Goal: Task Accomplishment & Management: Complete application form

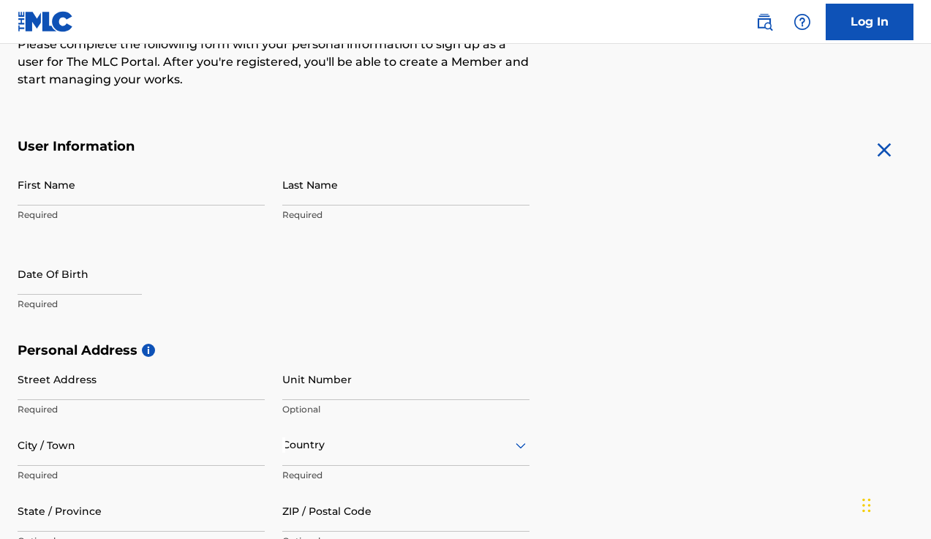
scroll to position [293, 0]
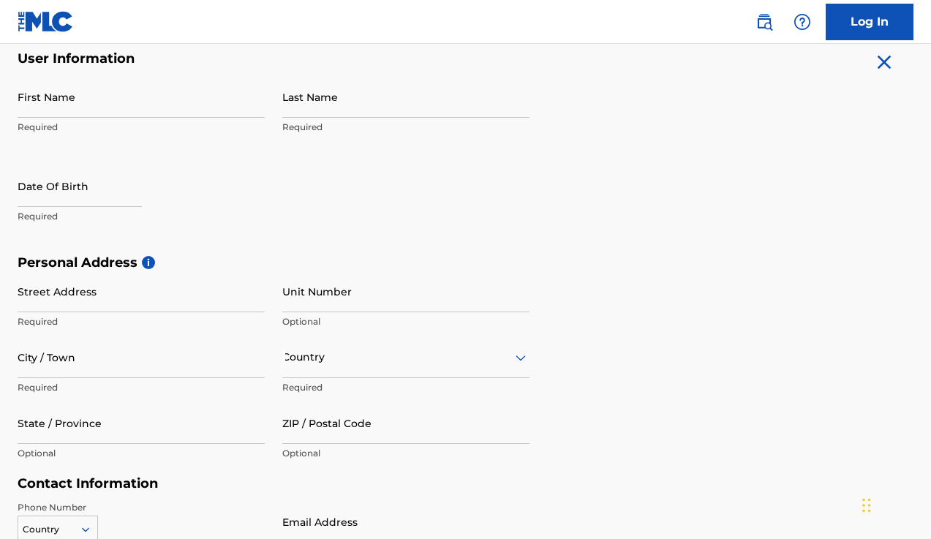
click at [33, 127] on p "Required" at bounding box center [141, 127] width 247 height 13
click at [45, 124] on p "Required" at bounding box center [141, 127] width 247 height 13
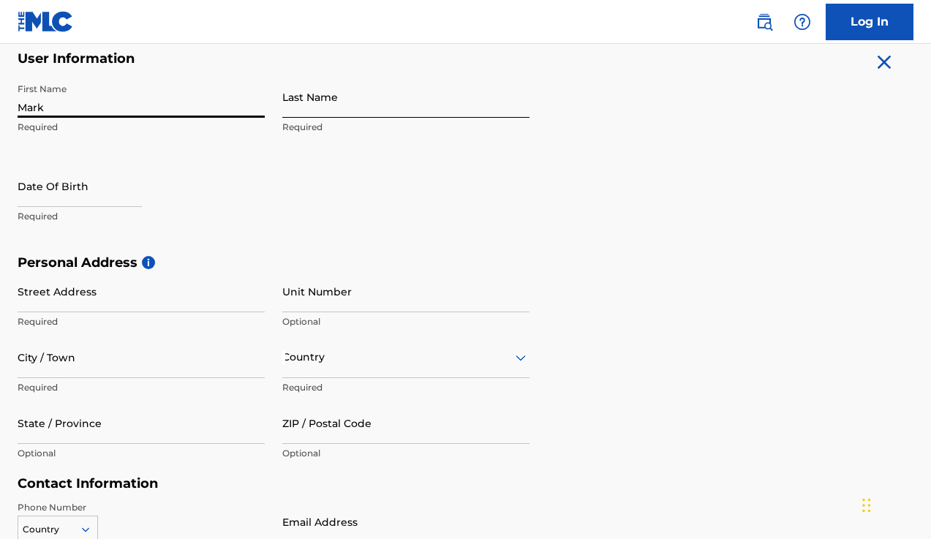
type input "Mark"
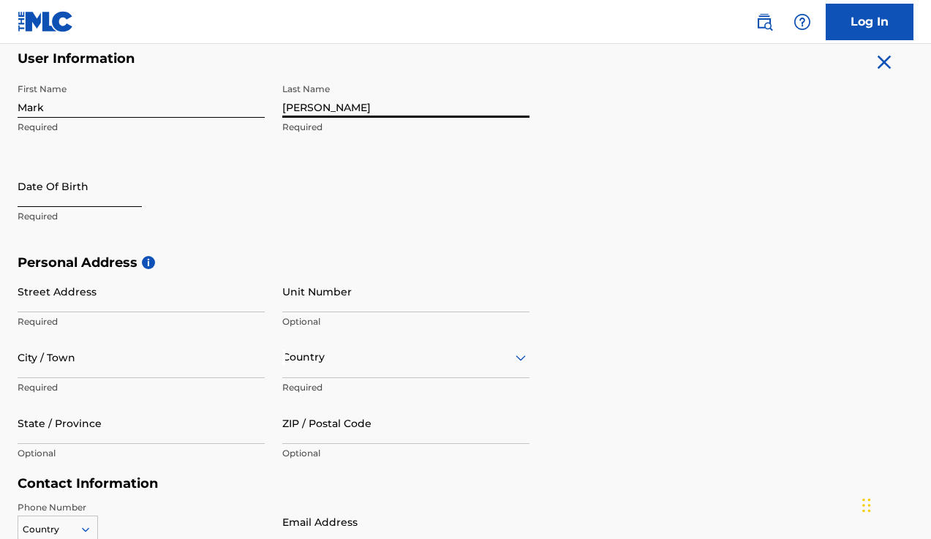
type input "[PERSON_NAME]"
select select "8"
select select "2025"
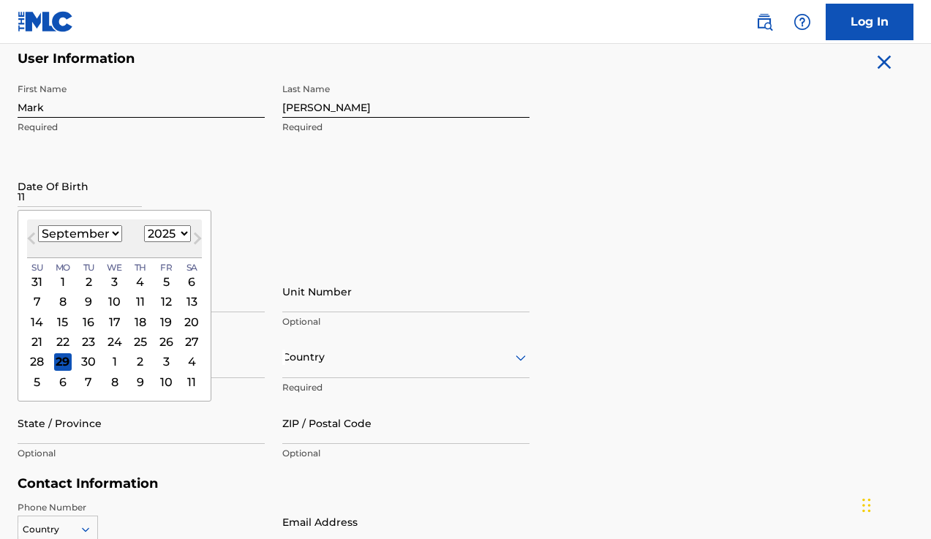
type input "11"
select select "10"
click at [157, 306] on div "7" at bounding box center [166, 302] width 18 height 18
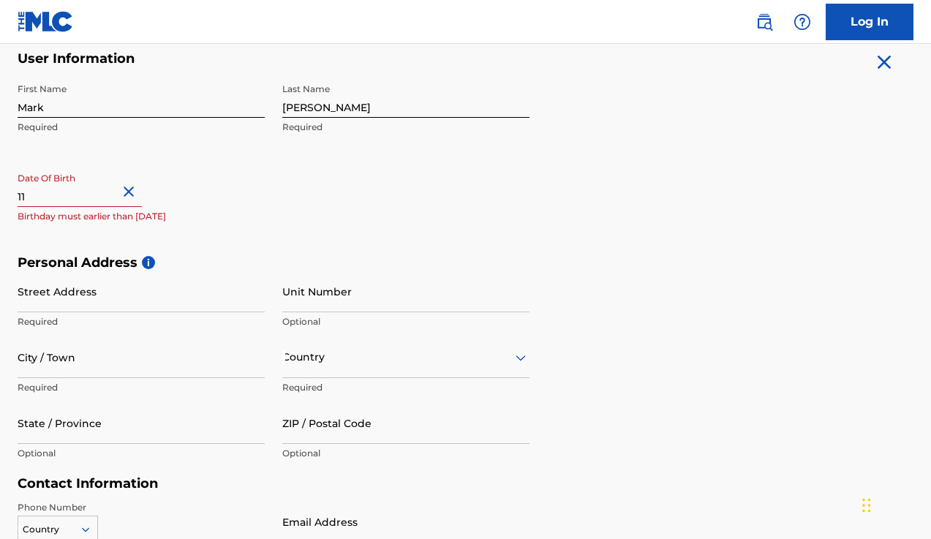
click at [110, 196] on input "11" at bounding box center [80, 186] width 124 height 42
select select "10"
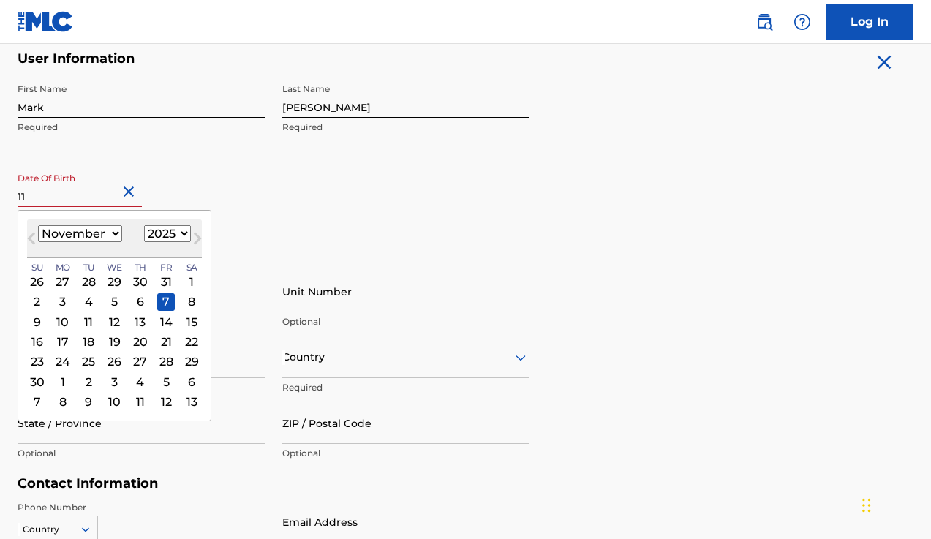
select select "1962"
click at [513, 358] on div "Country" at bounding box center [405, 357] width 247 height 42
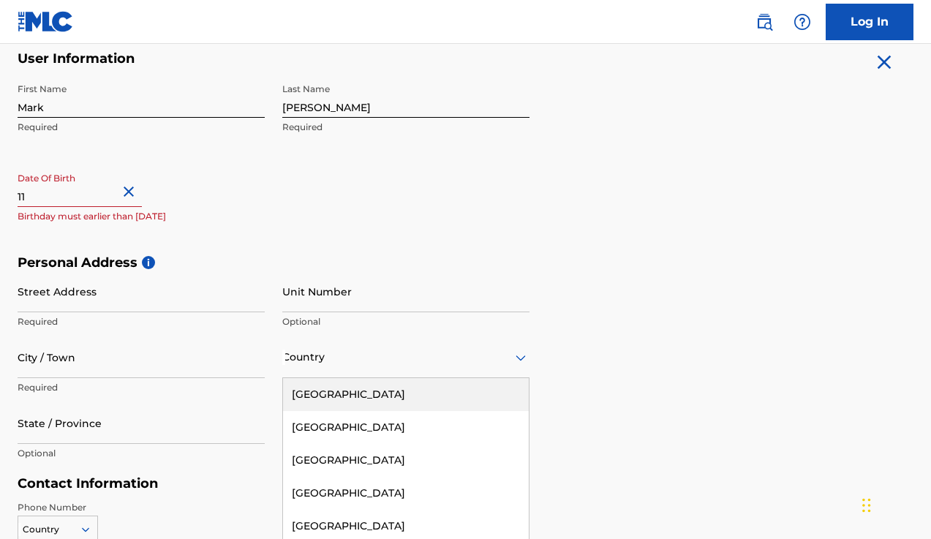
scroll to position [351, 0]
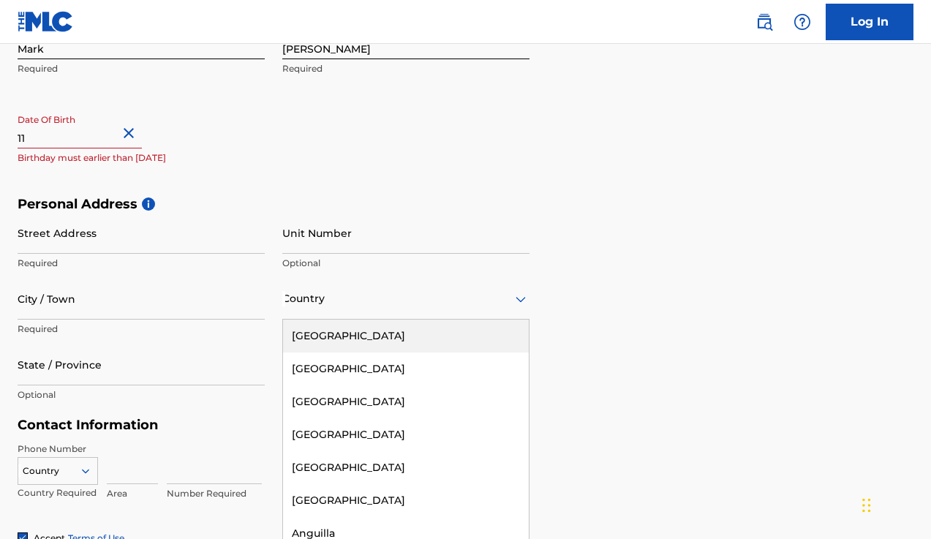
click at [426, 333] on div "[GEOGRAPHIC_DATA]" at bounding box center [406, 336] width 246 height 33
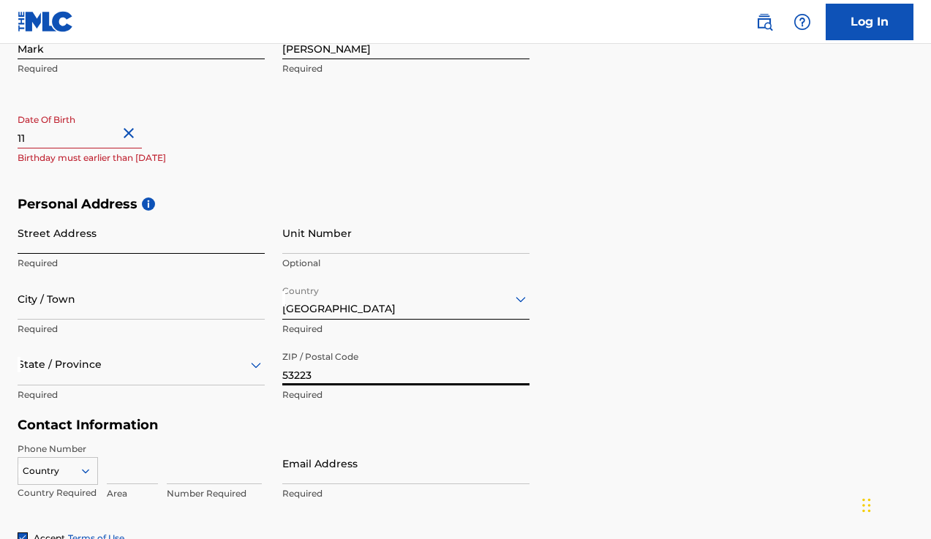
type input "53223"
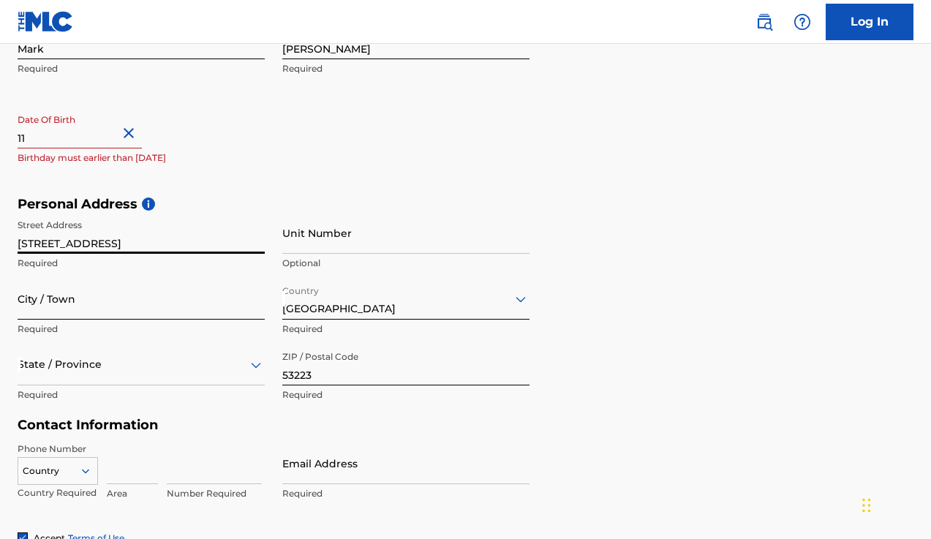
type input "[STREET_ADDRESS]"
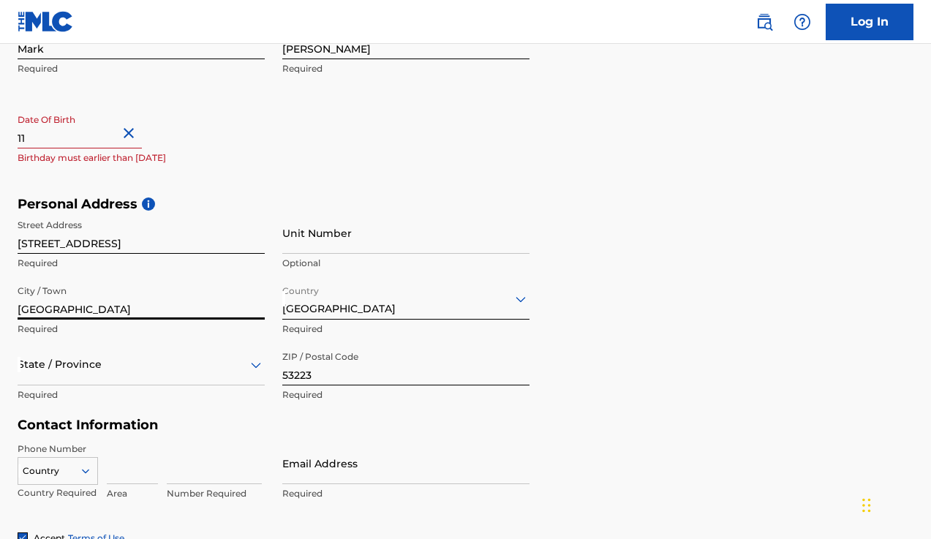
type input "[GEOGRAPHIC_DATA]"
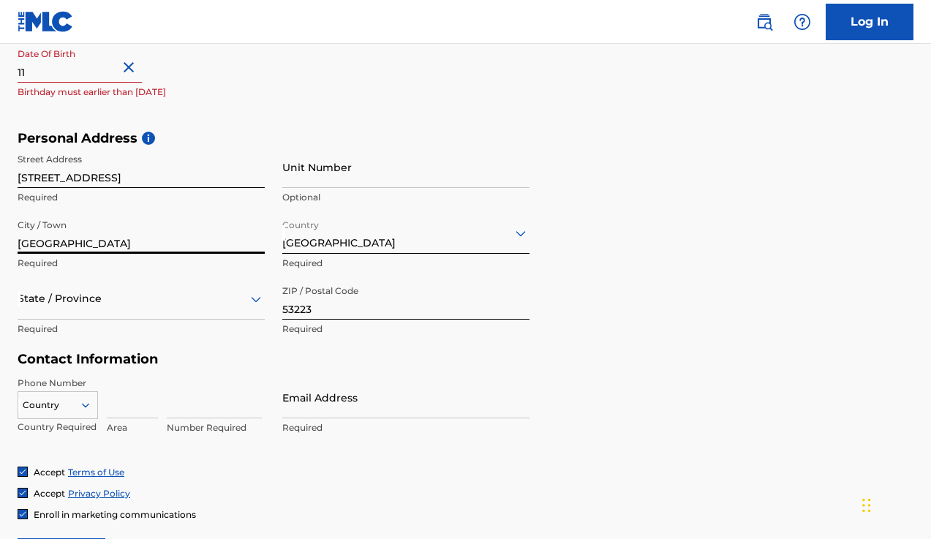
click at [257, 320] on div "State / Province" at bounding box center [141, 299] width 247 height 42
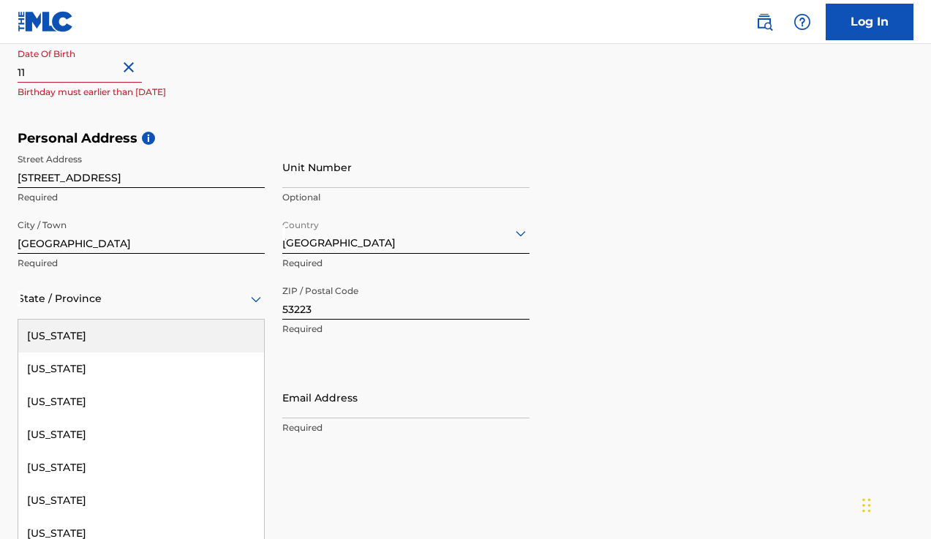
scroll to position [1657, 0]
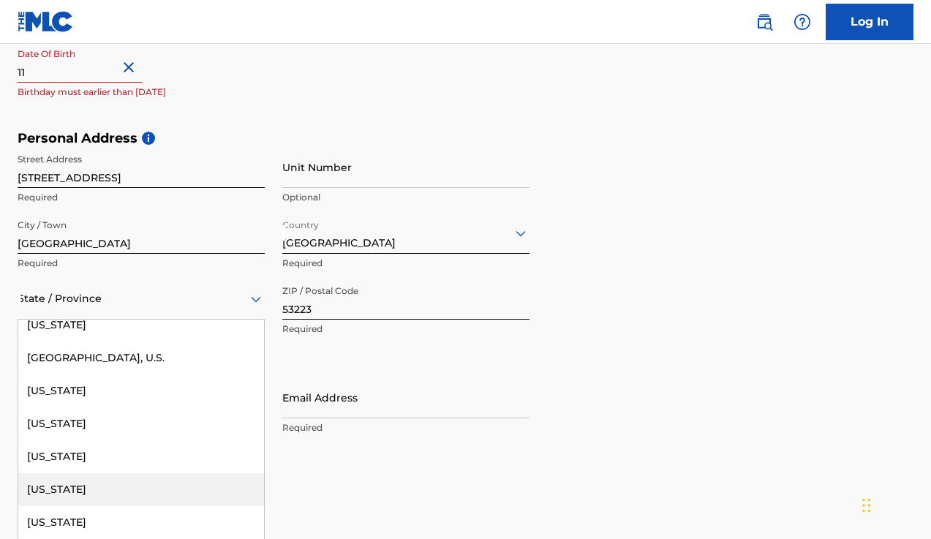
click at [129, 496] on div "[US_STATE]" at bounding box center [141, 489] width 246 height 33
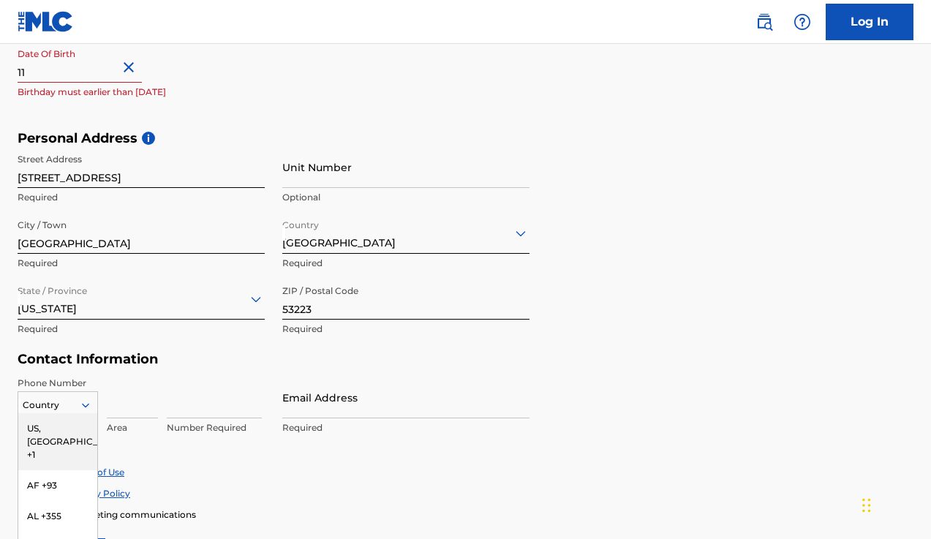
scroll to position [510, 0]
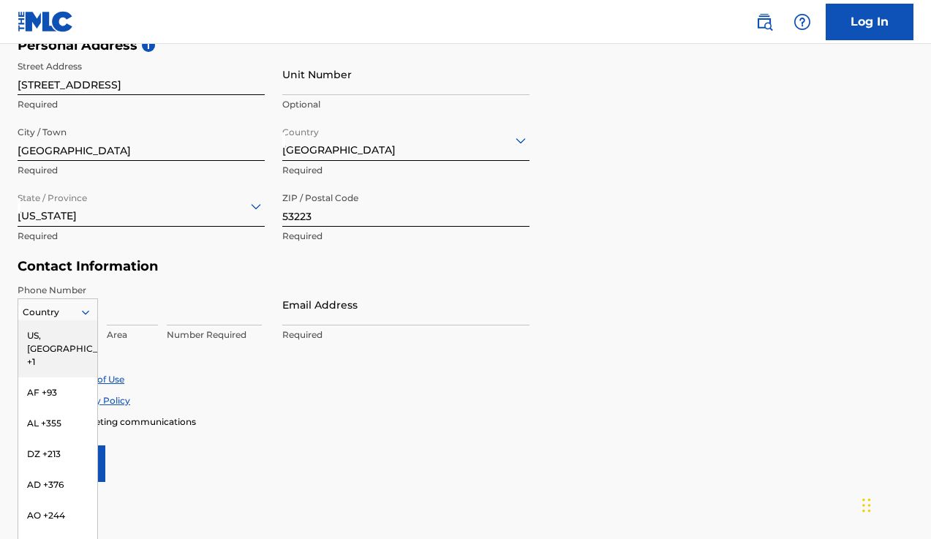
click at [84, 320] on div "US, CA +1, 1 of 216. 216 results available. Use Up and Down to choose options, …" at bounding box center [58, 309] width 80 height 22
click at [62, 334] on div "US, [GEOGRAPHIC_DATA] +1" at bounding box center [57, 348] width 79 height 57
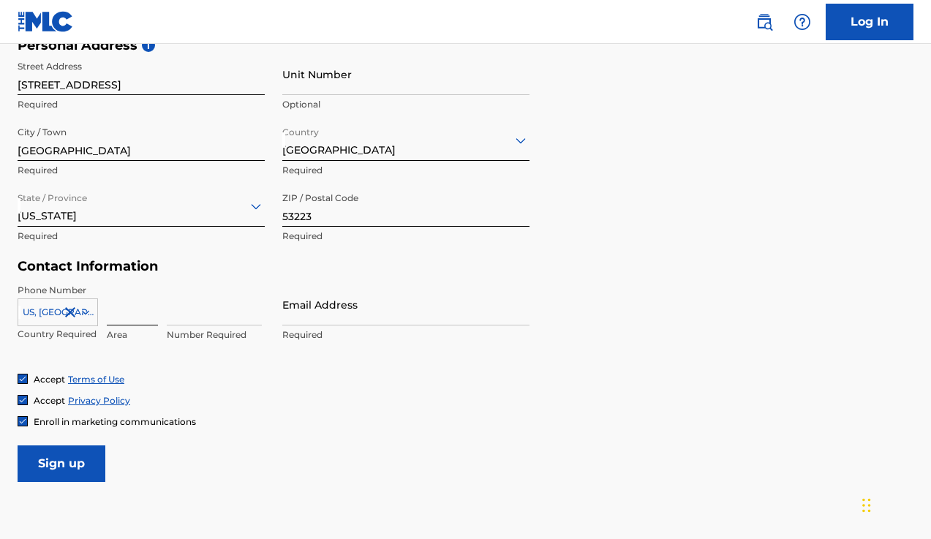
click at [127, 311] on input at bounding box center [132, 305] width 51 height 42
type input "4"
type input "14"
click at [121, 313] on input "4" at bounding box center [132, 305] width 51 height 42
type input "414"
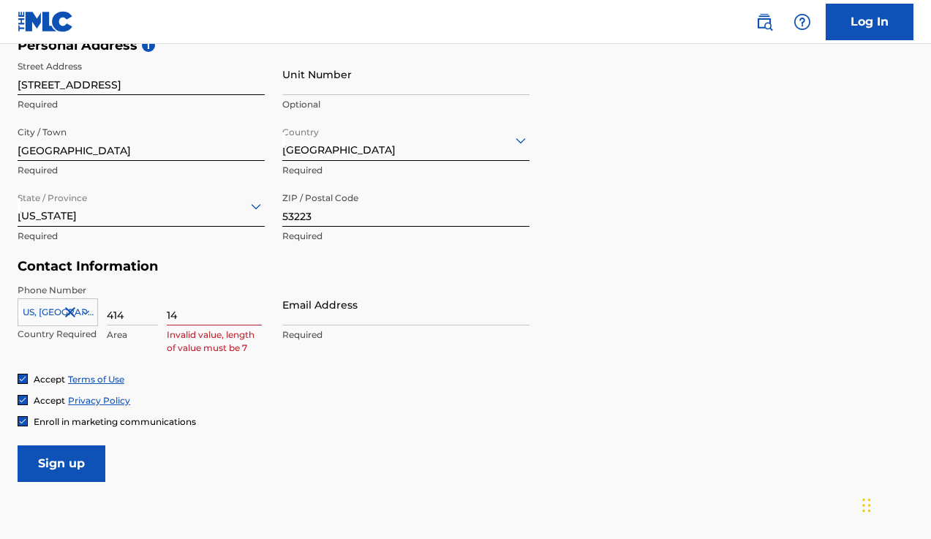
click at [187, 316] on input "14" at bounding box center [214, 305] width 95 height 42
type input "1"
type input "2430552"
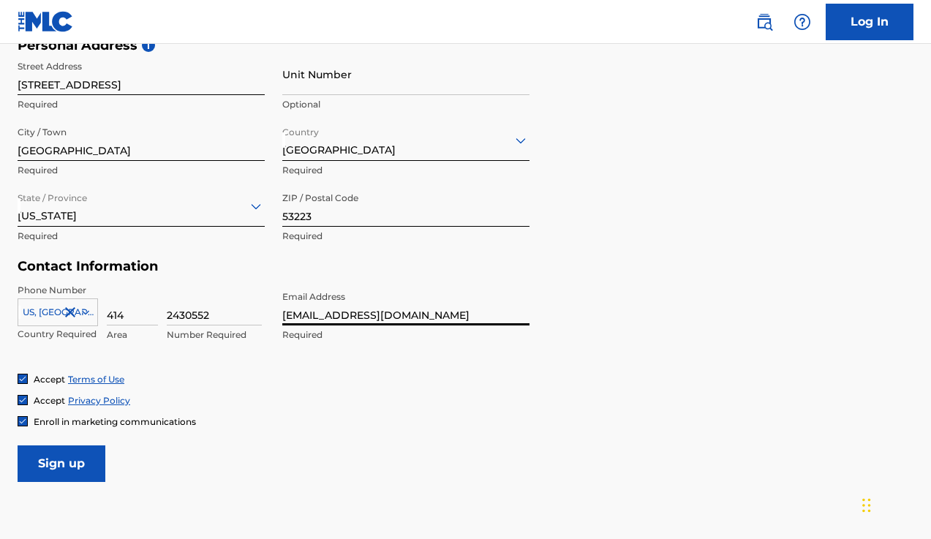
type input "[EMAIL_ADDRESS][DOMAIN_NAME]"
click at [356, 407] on div "Accept Terms of Use Accept Privacy Policy Enroll in marketing communications" at bounding box center [466, 400] width 896 height 55
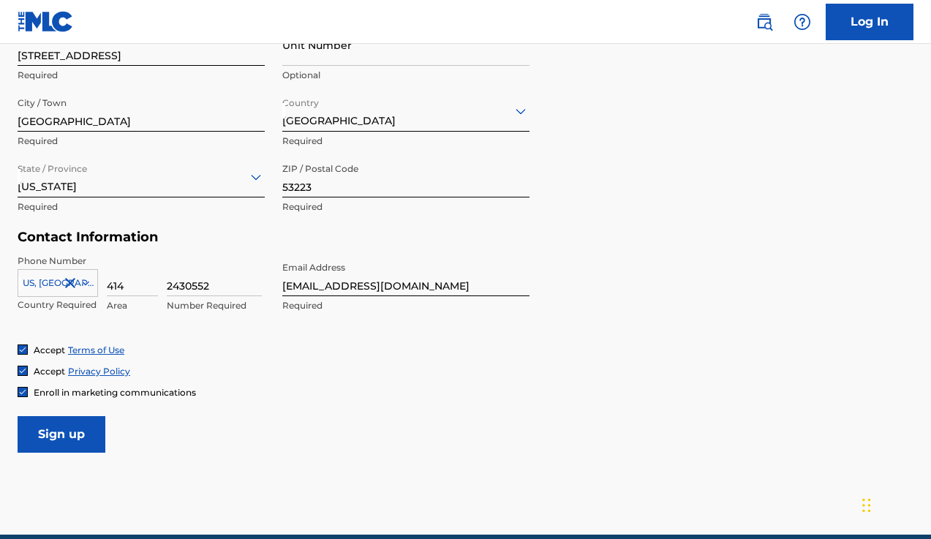
scroll to position [568, 0]
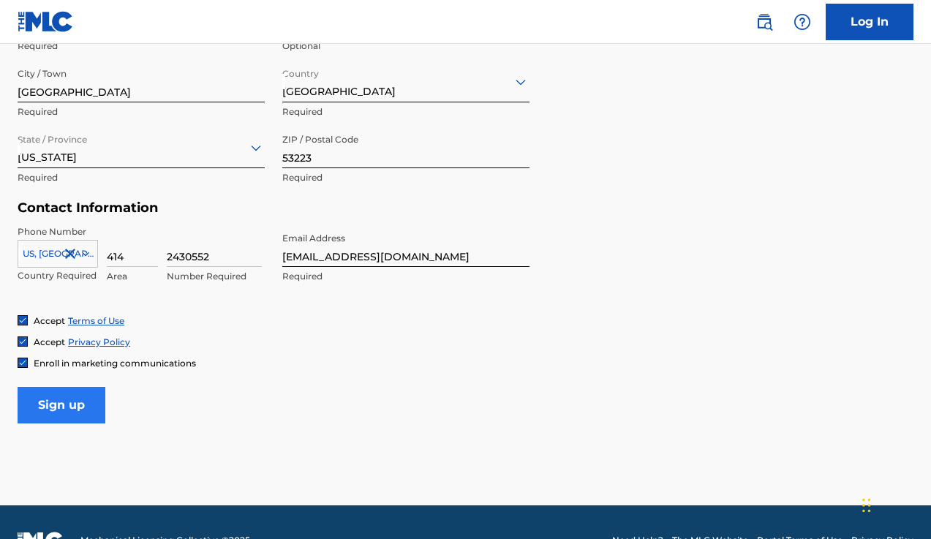
click at [86, 400] on input "Sign up" at bounding box center [62, 405] width 88 height 37
click at [260, 333] on div "Accept Terms of Use Accept Privacy Policy Enroll in marketing communications" at bounding box center [466, 342] width 896 height 55
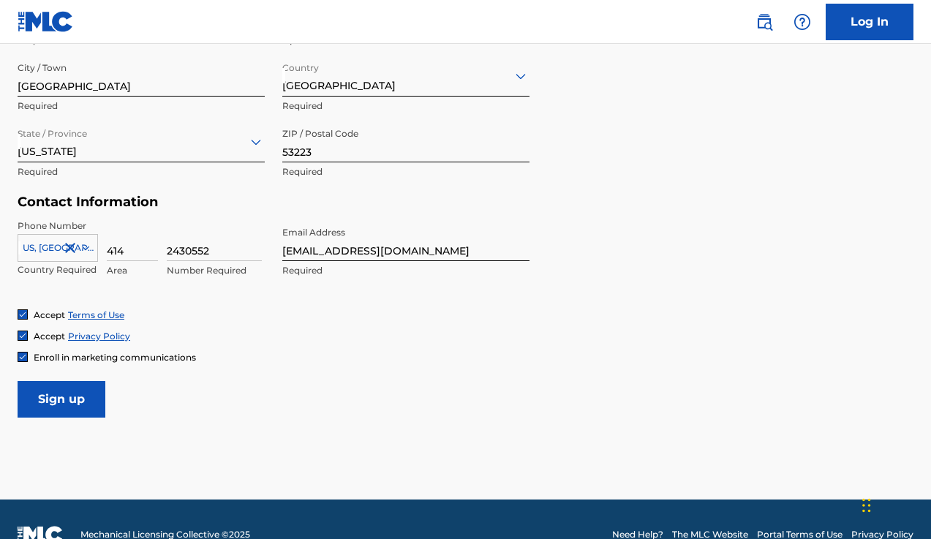
scroll to position [545, 0]
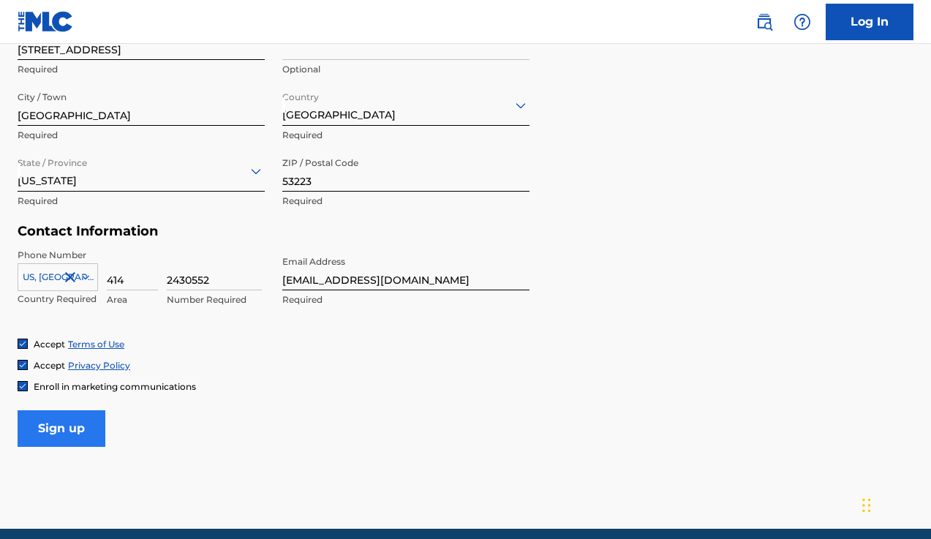
click at [59, 430] on input "Sign up" at bounding box center [62, 428] width 88 height 37
click at [339, 381] on div "Enroll in marketing communications" at bounding box center [466, 386] width 896 height 12
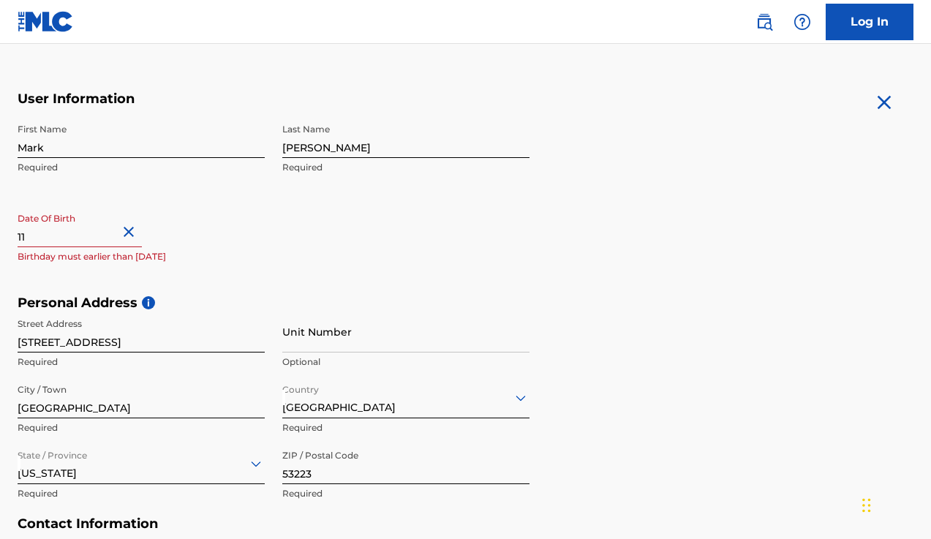
scroll to position [223, 0]
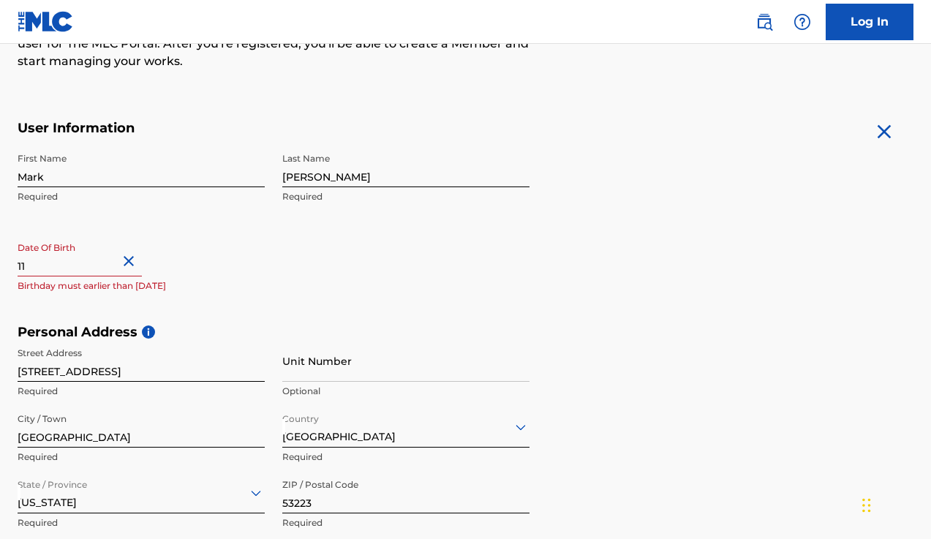
click at [113, 258] on input "11" at bounding box center [80, 256] width 124 height 42
select select "10"
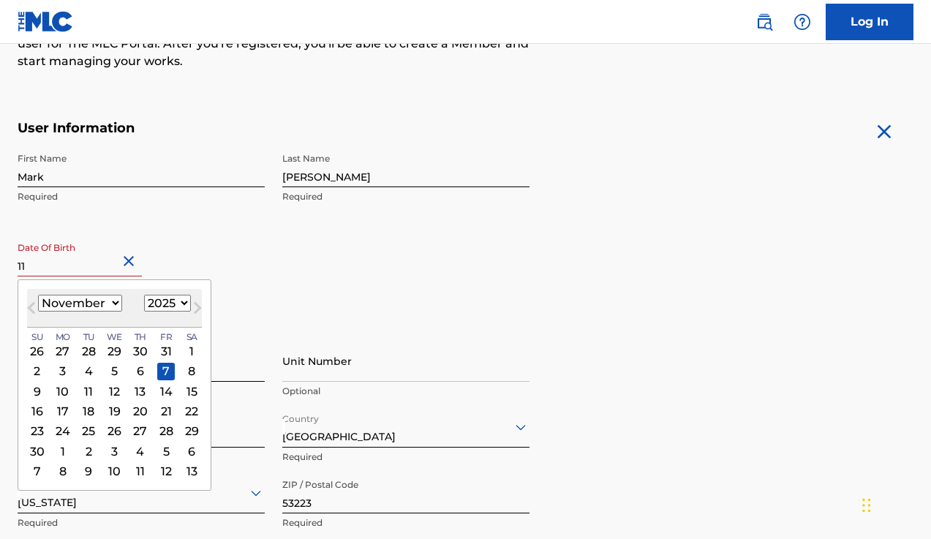
select select "1962"
click at [110, 266] on input "11" at bounding box center [80, 256] width 124 height 42
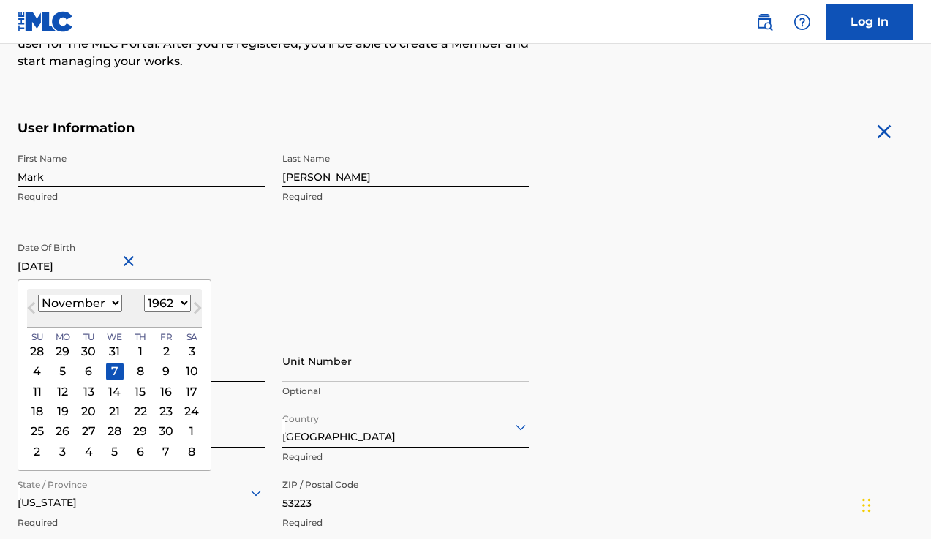
type input "November 7 1962"
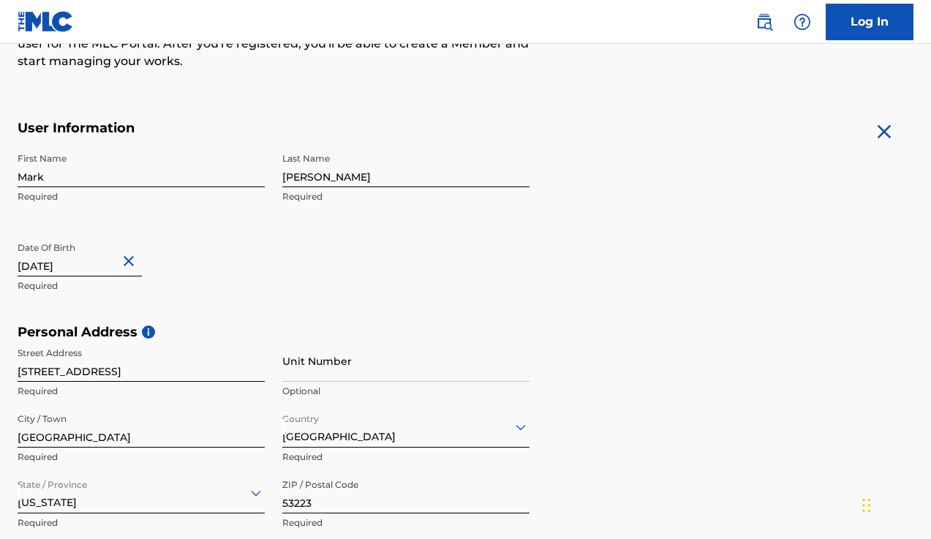
click at [334, 261] on div "First Name Mark Required Last Name Liston Required Date Of Birth November 7 196…" at bounding box center [274, 235] width 512 height 178
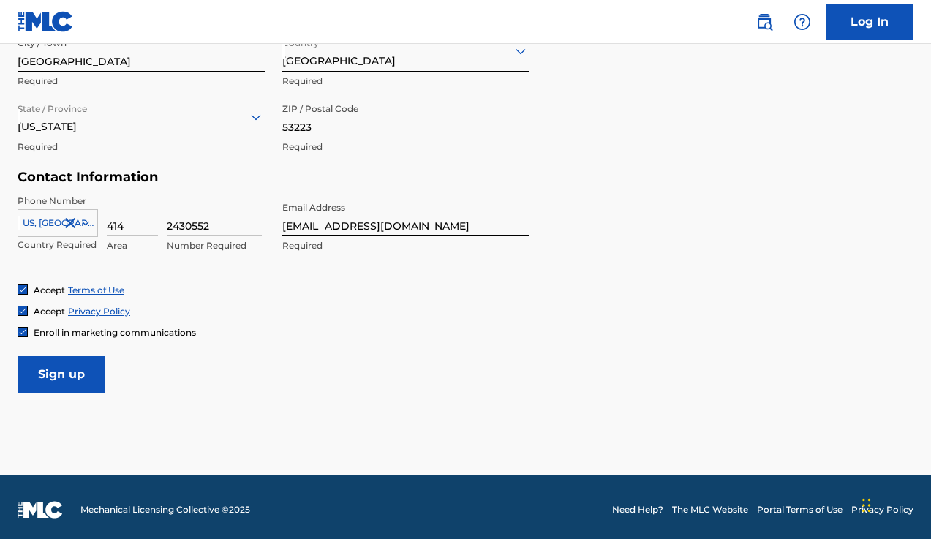
scroll to position [603, 0]
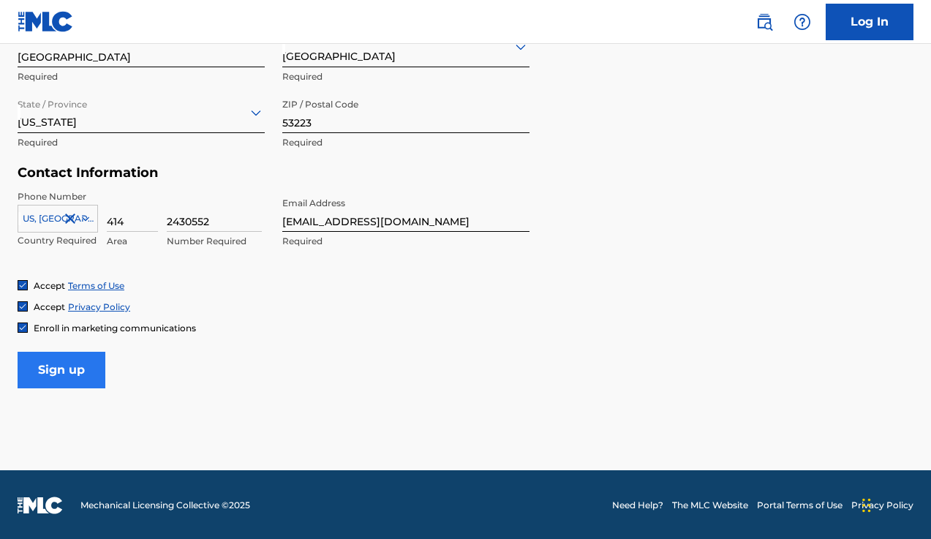
click at [72, 364] on input "Sign up" at bounding box center [62, 370] width 88 height 37
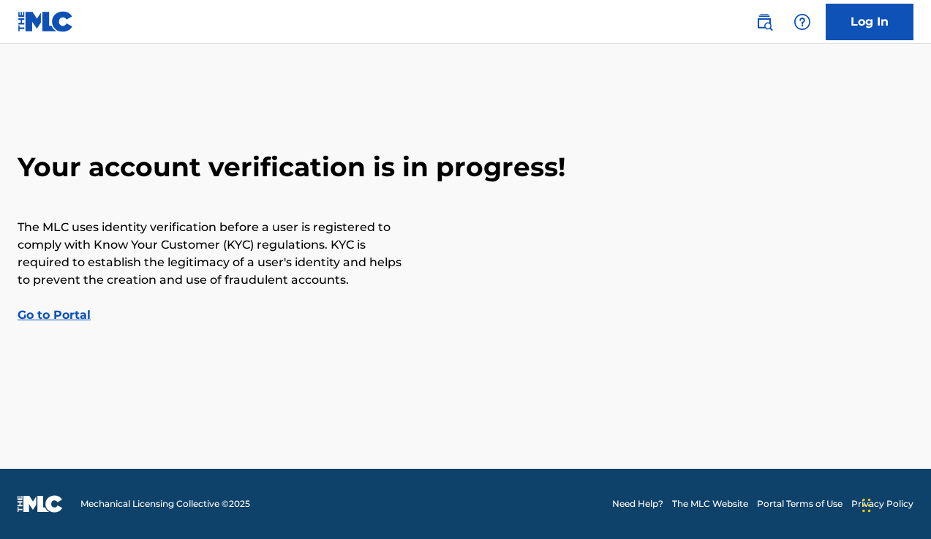
click at [336, 443] on main "Your account verification is in progress! The MLC uses identity verification be…" at bounding box center [465, 256] width 931 height 425
click at [56, 313] on link "Go to Portal" at bounding box center [54, 315] width 73 height 14
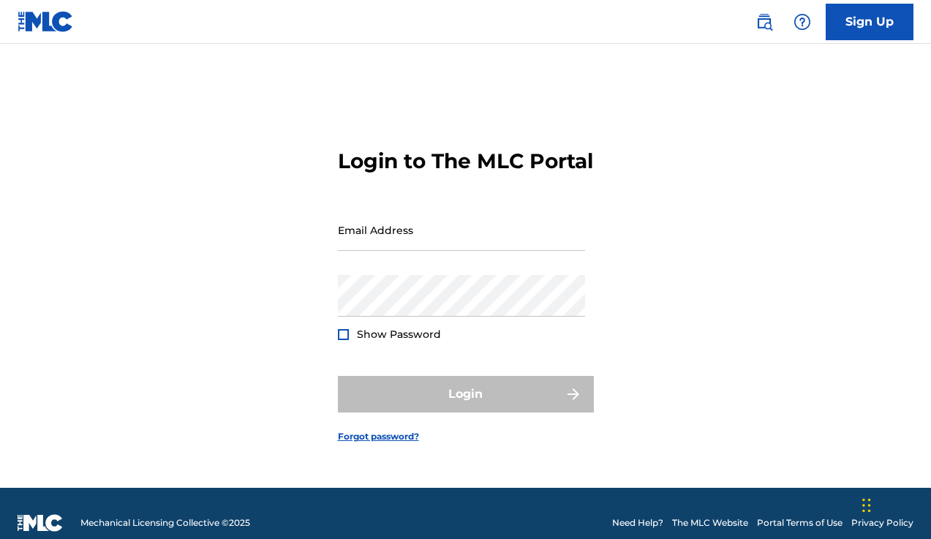
click at [375, 270] on div "Email Address" at bounding box center [461, 242] width 247 height 66
type input "[EMAIL_ADDRESS][DOMAIN_NAME]"
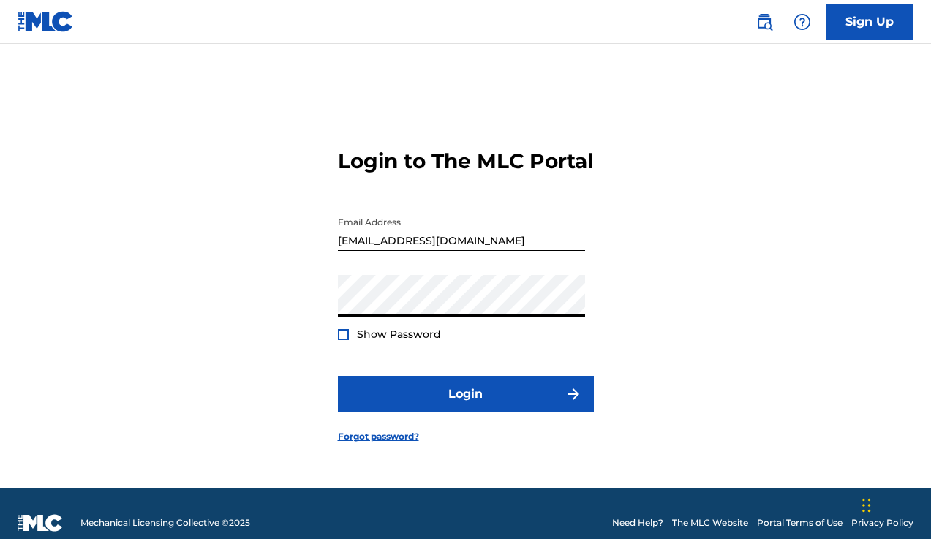
click at [341, 340] on div at bounding box center [343, 334] width 11 height 11
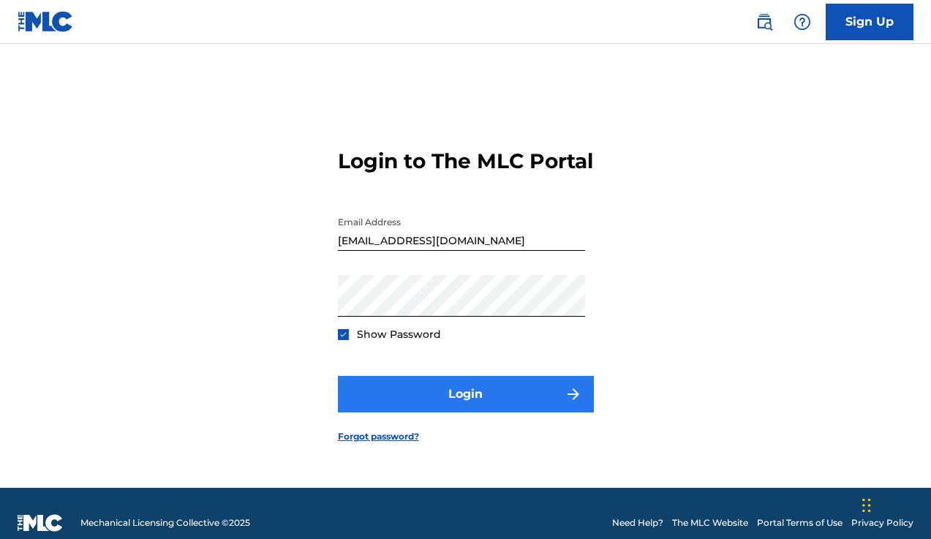
click at [451, 410] on button "Login" at bounding box center [466, 394] width 256 height 37
click at [409, 402] on button "Login" at bounding box center [466, 394] width 256 height 37
click at [434, 404] on button "Login" at bounding box center [466, 394] width 256 height 37
click at [402, 410] on button "Login" at bounding box center [466, 394] width 256 height 37
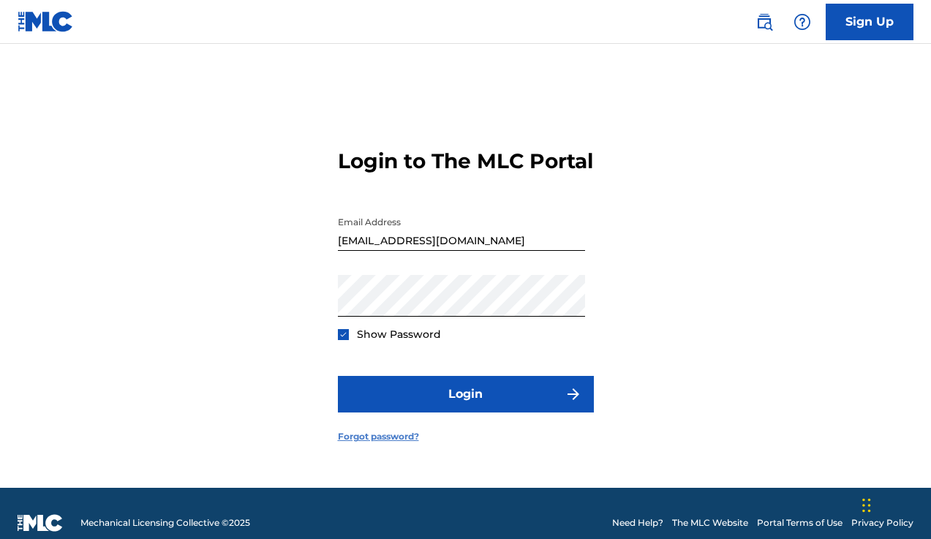
click at [364, 443] on link "Forgot password?" at bounding box center [378, 436] width 81 height 13
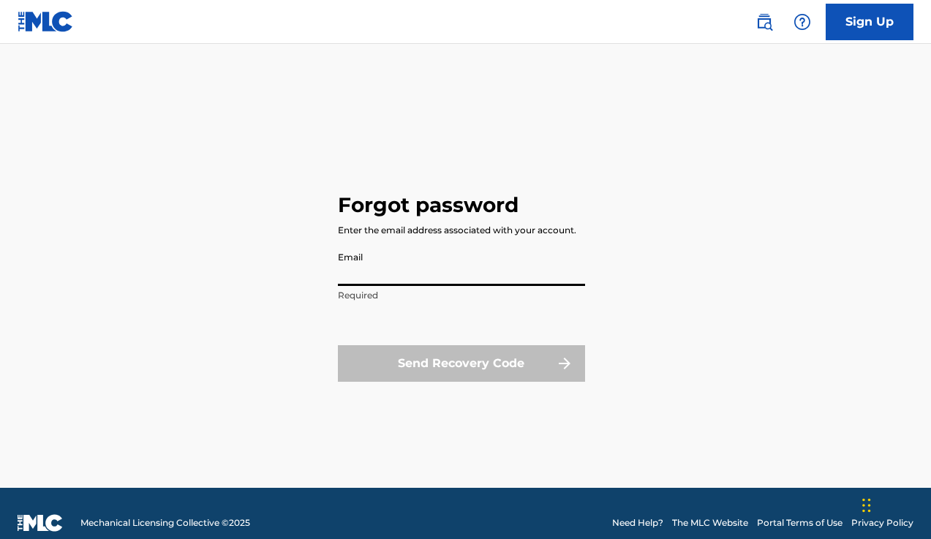
click at [362, 272] on input "Email" at bounding box center [461, 265] width 247 height 42
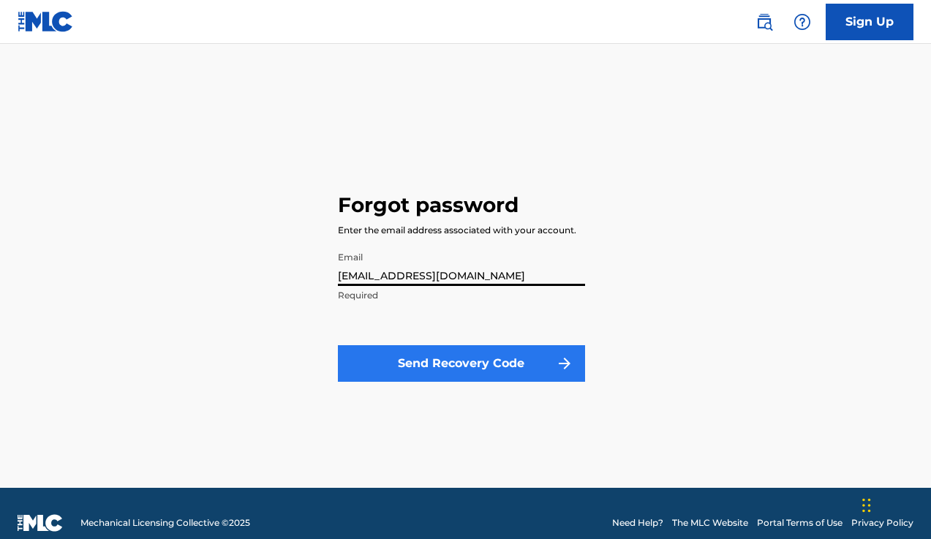
type input "[EMAIL_ADDRESS][DOMAIN_NAME]"
click at [434, 361] on button "Send Recovery Code" at bounding box center [461, 363] width 247 height 37
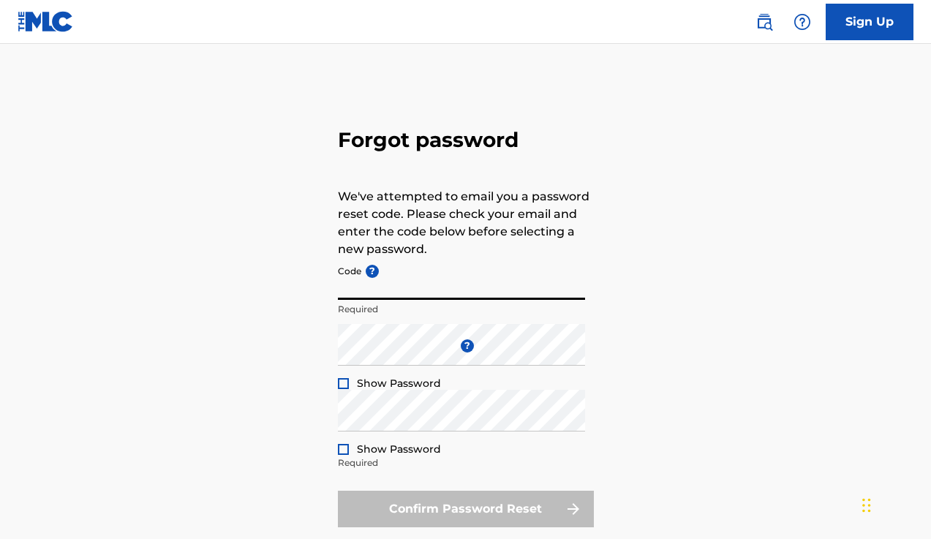
click at [407, 290] on input "Code ?" at bounding box center [461, 279] width 247 height 42
type input "FP_56e4oa3d093413de096dd367ce8b"
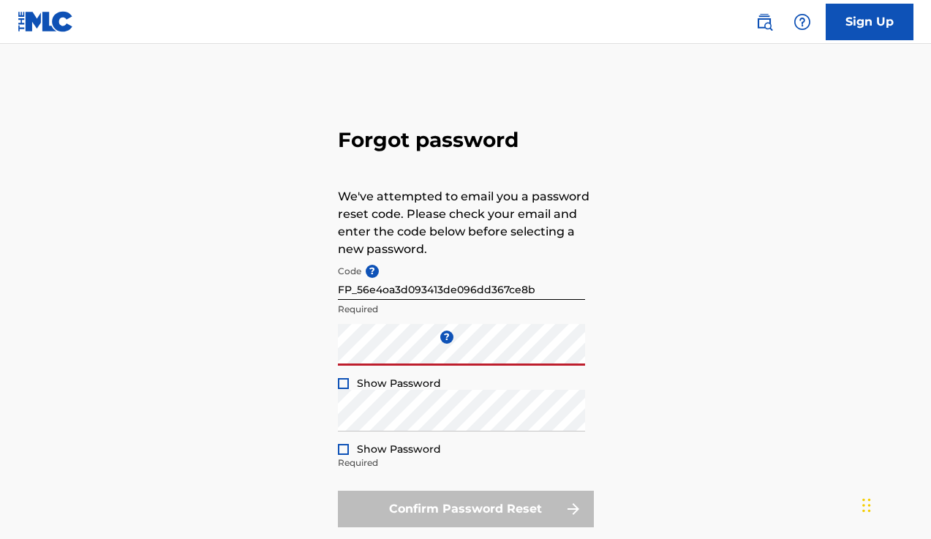
click at [347, 382] on div at bounding box center [343, 383] width 11 height 11
click at [342, 446] on div at bounding box center [343, 449] width 11 height 11
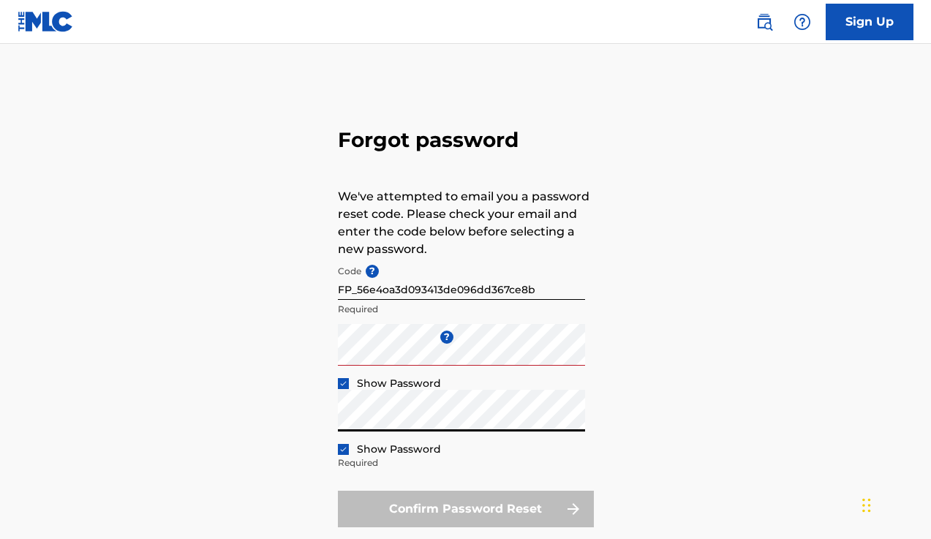
click at [684, 448] on div "Forgot password We've attempted to email you a password reset code. Please chec…" at bounding box center [465, 324] width 931 height 488
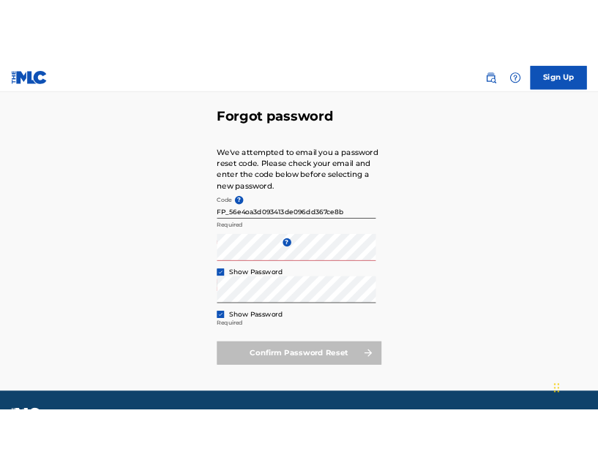
scroll to position [88, 0]
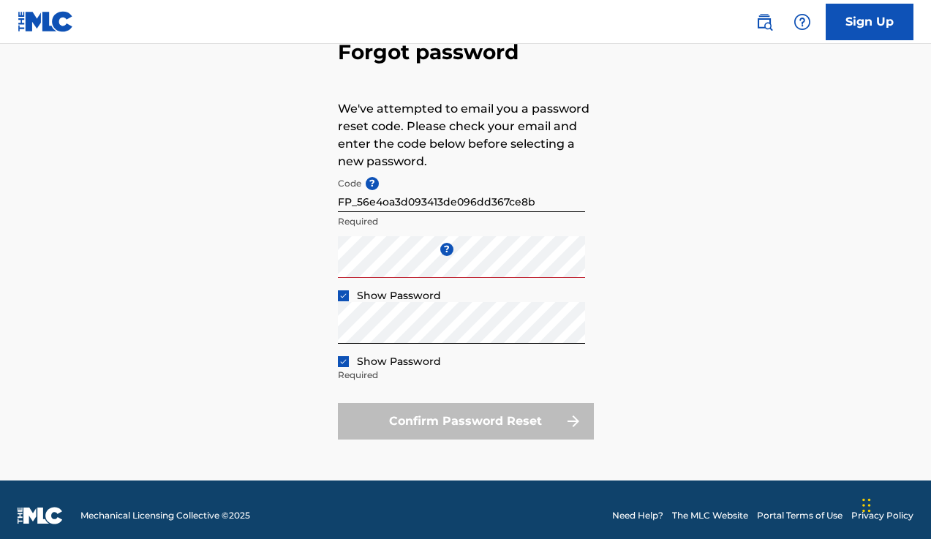
click at [467, 426] on div "Confirm Password Reset" at bounding box center [466, 421] width 256 height 37
click at [513, 425] on div "Confirm Password Reset" at bounding box center [466, 421] width 256 height 37
click at [570, 417] on div "Confirm Password Reset" at bounding box center [466, 421] width 256 height 37
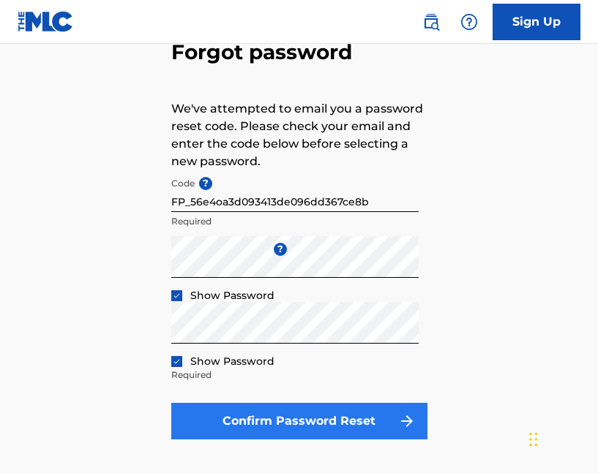
click at [280, 417] on button "Confirm Password Reset" at bounding box center [299, 421] width 256 height 37
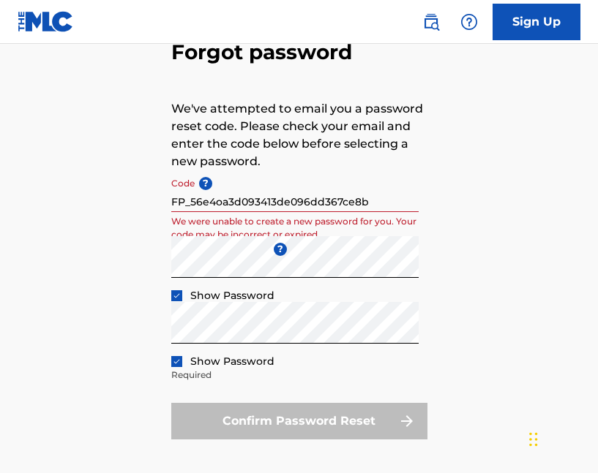
click at [509, 355] on div "Forgot password We've attempted to email you a password reset code. Please chec…" at bounding box center [299, 237] width 598 height 488
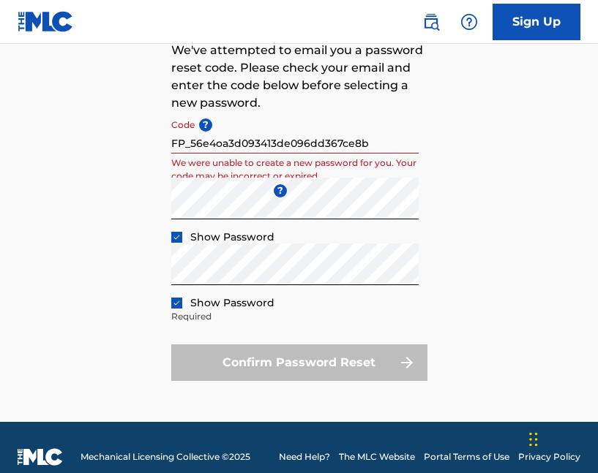
scroll to position [165, 0]
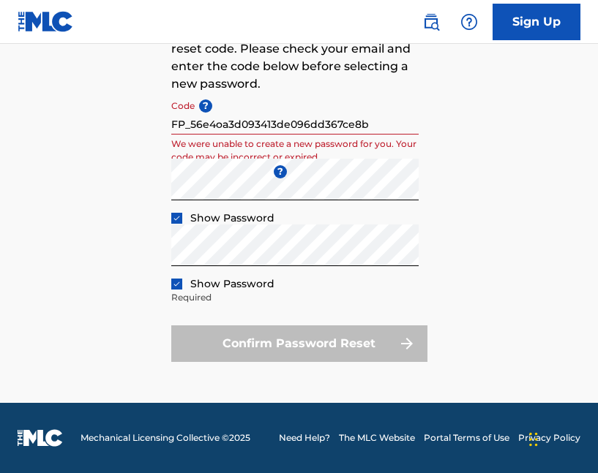
click at [309, 339] on div "Confirm Password Reset" at bounding box center [299, 344] width 256 height 37
click at [528, 24] on link "Sign Up" at bounding box center [536, 22] width 88 height 37
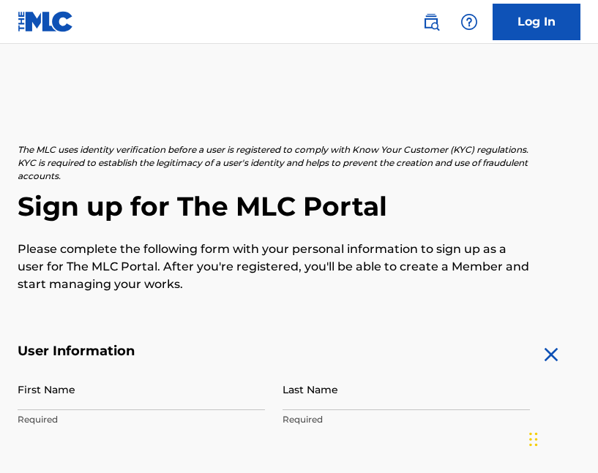
scroll to position [19, 0]
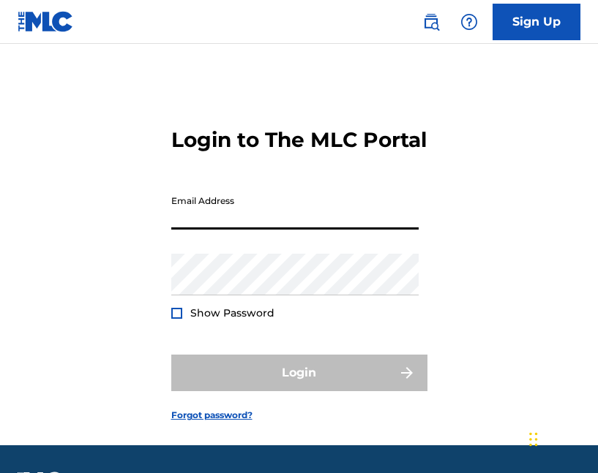
type input "l"
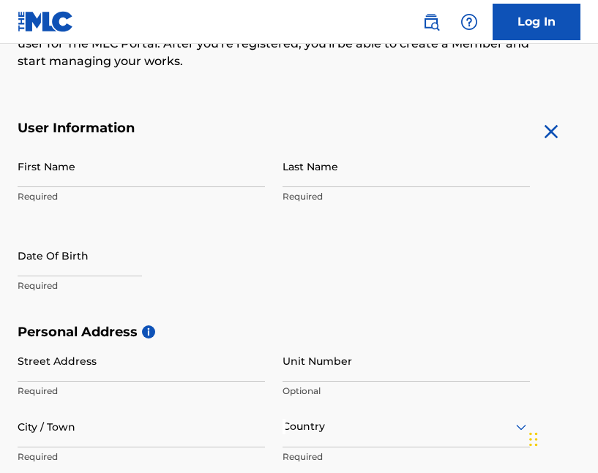
scroll to position [194, 0]
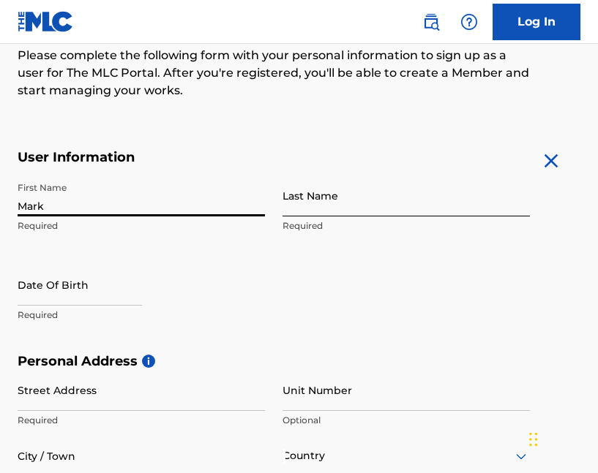
type input "Mark"
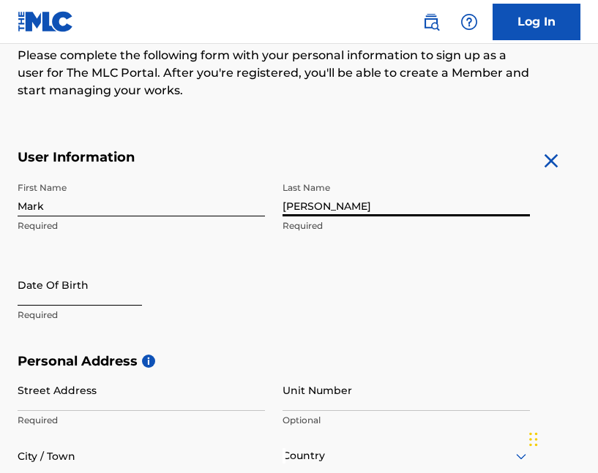
type input "[PERSON_NAME]"
select select "8"
select select "2025"
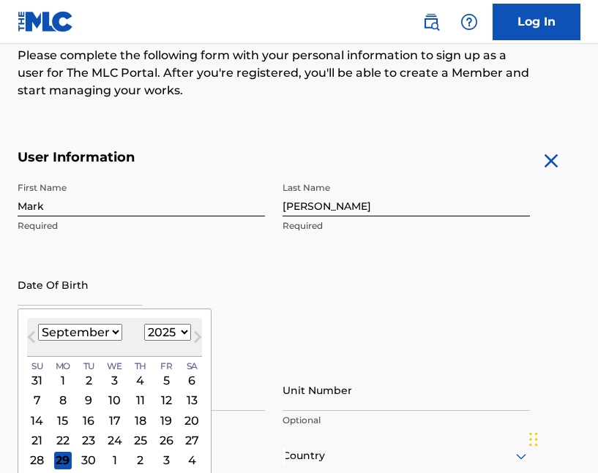
select select "10"
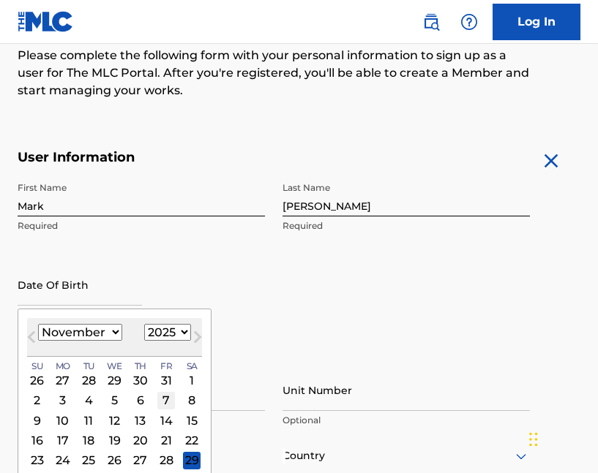
click at [157, 399] on div "7" at bounding box center [166, 401] width 18 height 18
type input "November 7 2025"
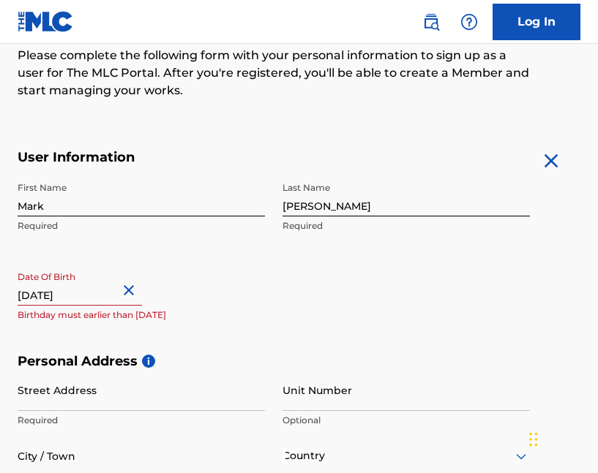
click at [113, 294] on input "November 7 2025" at bounding box center [80, 285] width 124 height 42
select select "10"
select select "2025"
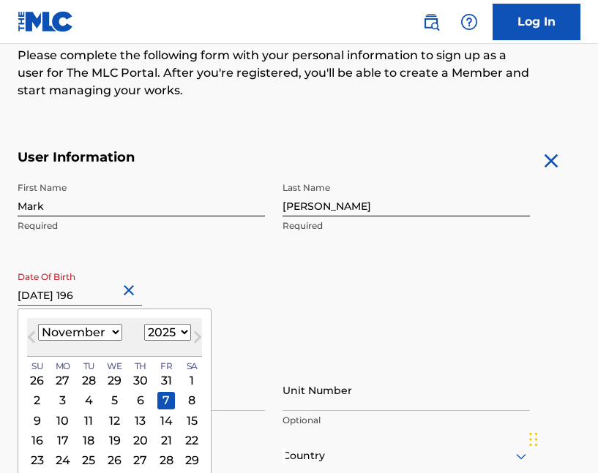
type input "November 7 1962"
select select "1962"
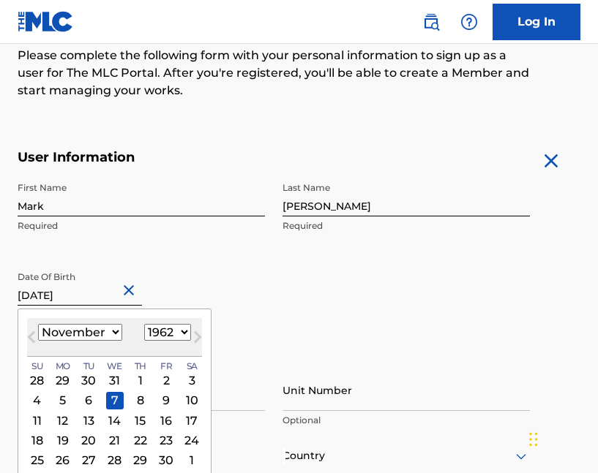
type input "November 7 1962"
click at [441, 296] on div "First Name Mark Required Last Name Liston Required Date Of Birth November 7 196…" at bounding box center [274, 264] width 512 height 178
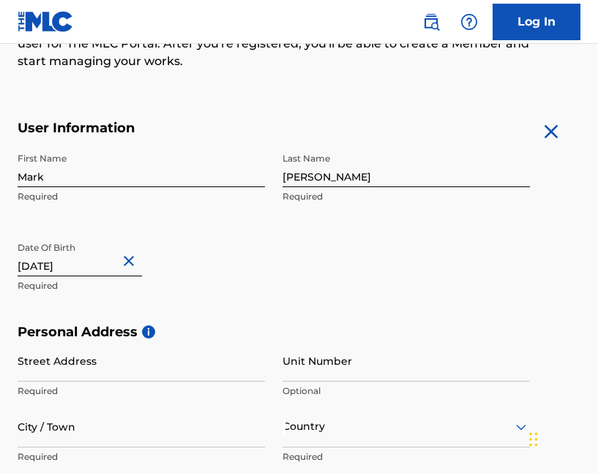
scroll to position [252, 0]
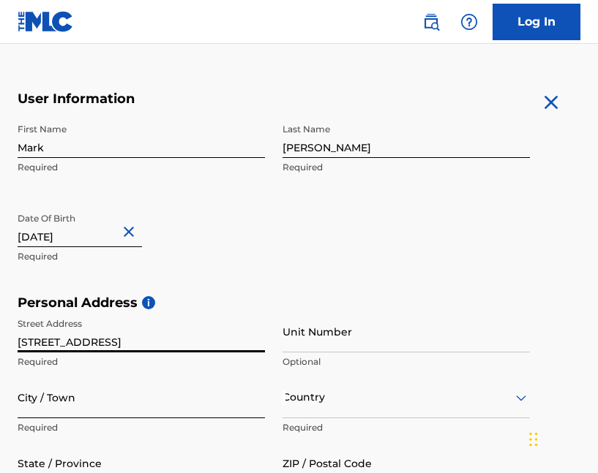
type input "[STREET_ADDRESS]"
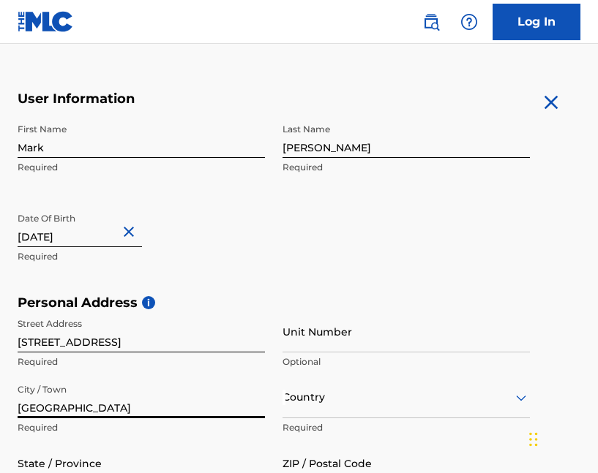
type input "[GEOGRAPHIC_DATA]"
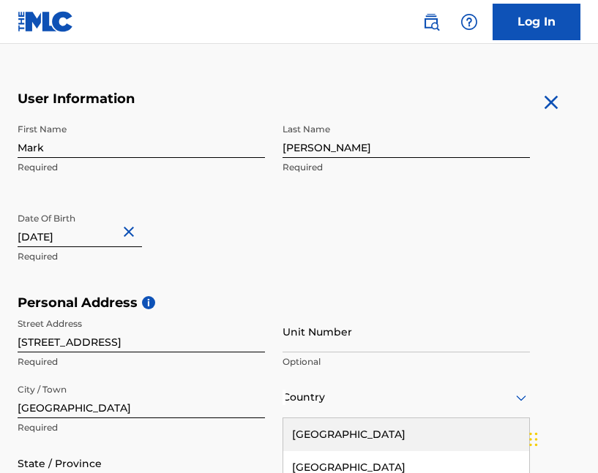
scroll to position [417, 0]
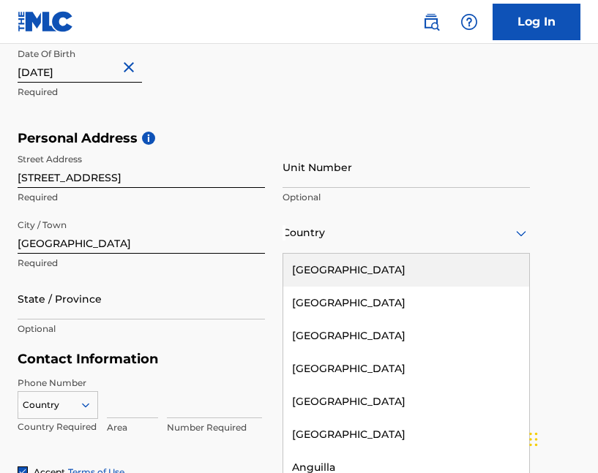
click at [514, 254] on div "United States, 1 of 223. 223 results available. Use Up and Down to choose optio…" at bounding box center [405, 233] width 247 height 42
click at [346, 271] on div "[GEOGRAPHIC_DATA]" at bounding box center [406, 270] width 246 height 33
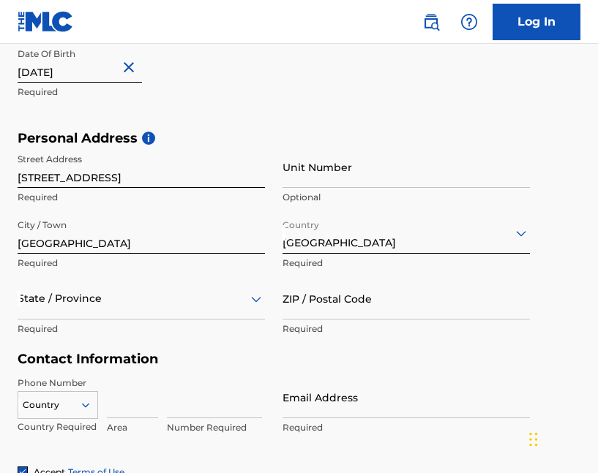
click at [223, 361] on h5 "Contact Information" at bounding box center [274, 359] width 512 height 17
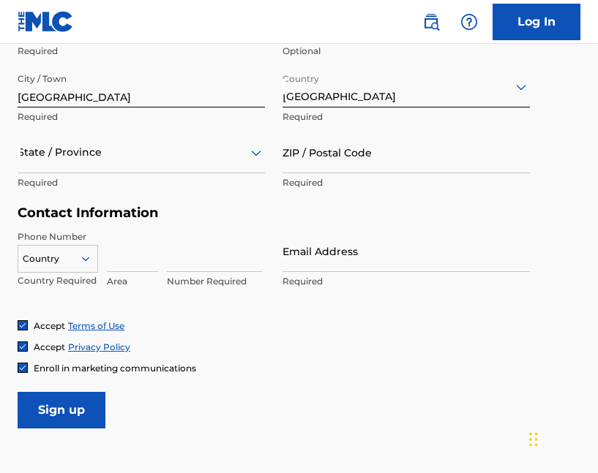
scroll to position [534, 0]
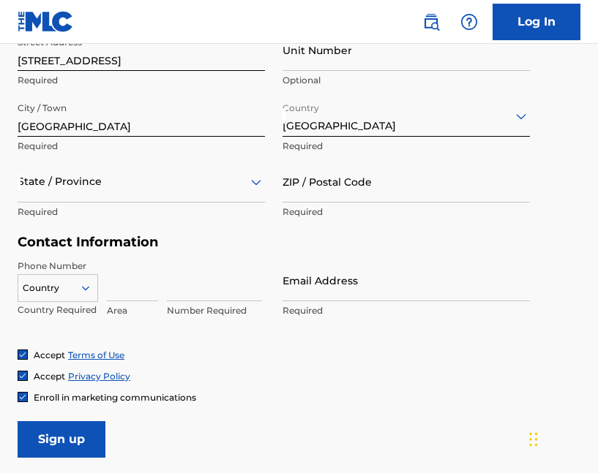
click at [267, 183] on div "Street Address 8019 w Green Tree rd Required Unit Number Optional City / Town M…" at bounding box center [274, 127] width 512 height 197
click at [252, 185] on icon at bounding box center [256, 182] width 18 height 18
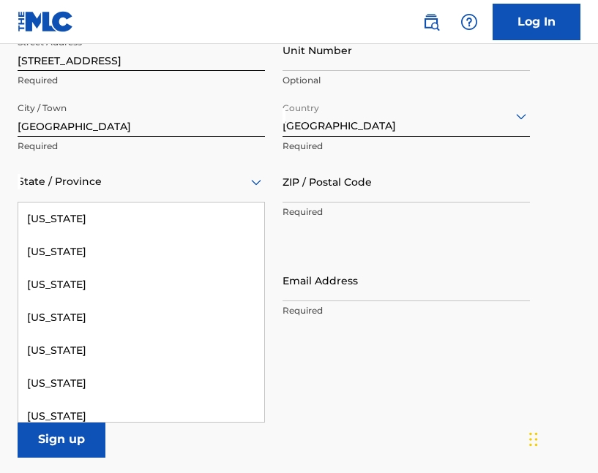
scroll to position [1657, 0]
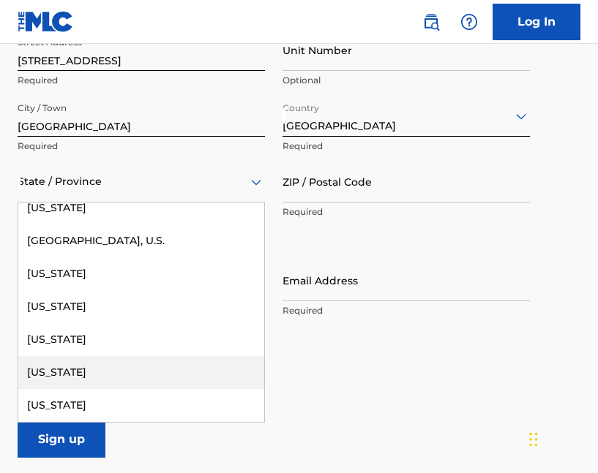
click at [102, 375] on div "[US_STATE]" at bounding box center [141, 372] width 246 height 33
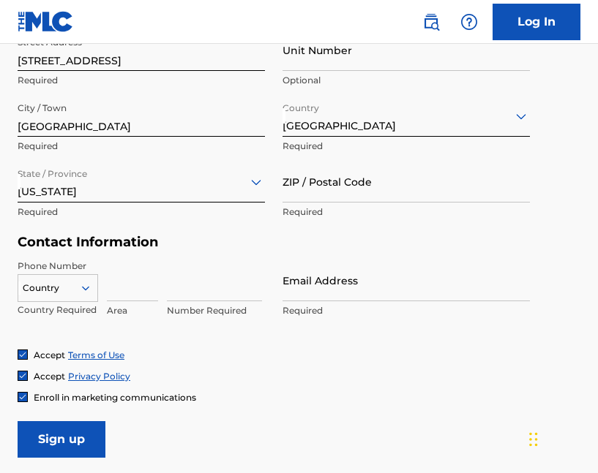
scroll to position [576, 0]
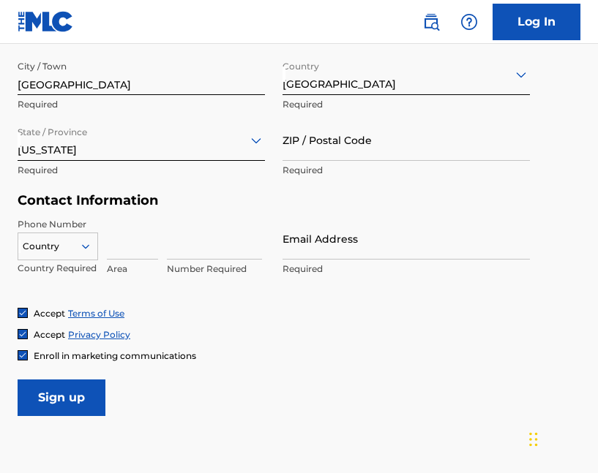
click at [89, 255] on div "Country" at bounding box center [58, 244] width 80 height 22
click at [293, 350] on div "Enroll in marketing communications" at bounding box center [299, 356] width 562 height 12
type input "53223"
click at [495, 317] on div "Accept Terms of Use" at bounding box center [299, 313] width 562 height 12
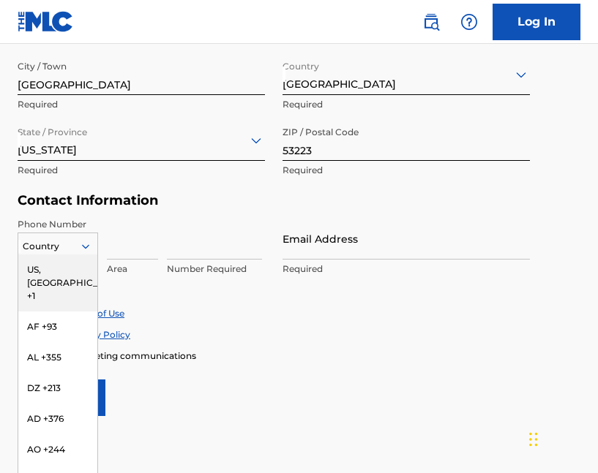
click at [86, 247] on icon at bounding box center [85, 246] width 7 height 4
click at [66, 265] on div "US, [GEOGRAPHIC_DATA] +1" at bounding box center [57, 283] width 79 height 57
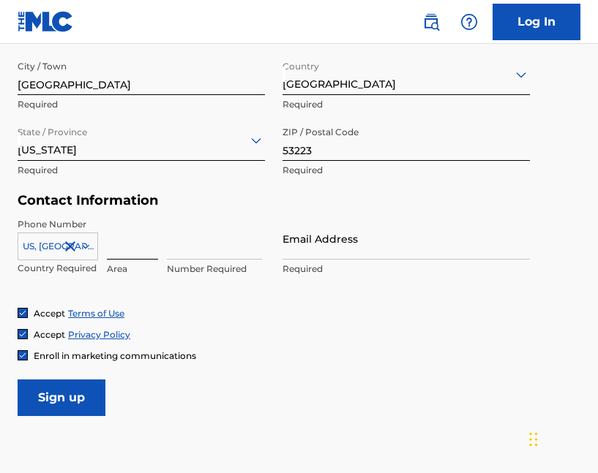
click at [149, 246] on input at bounding box center [132, 239] width 51 height 42
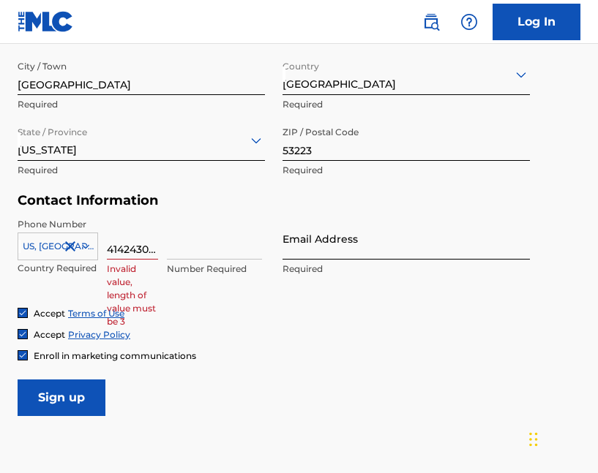
type input "4142430552"
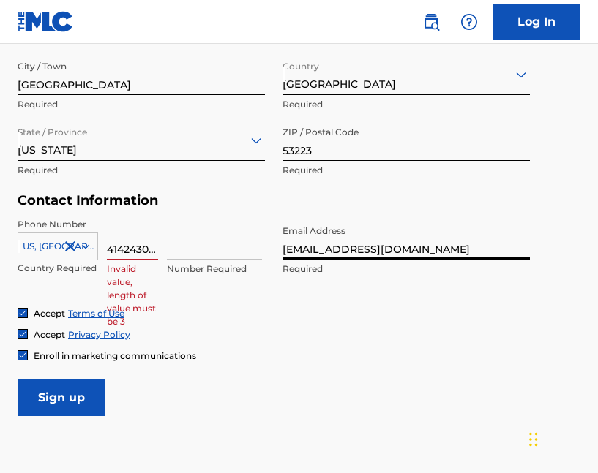
type input "[EMAIL_ADDRESS][DOMAIN_NAME]"
click at [85, 247] on icon at bounding box center [85, 246] width 7 height 4
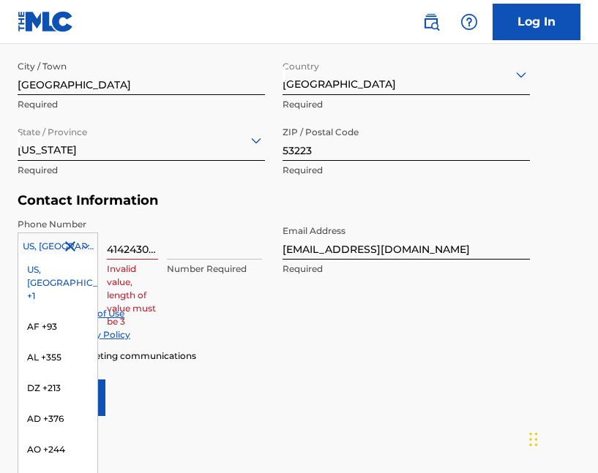
click at [44, 268] on div "US, [GEOGRAPHIC_DATA] +1" at bounding box center [57, 283] width 79 height 57
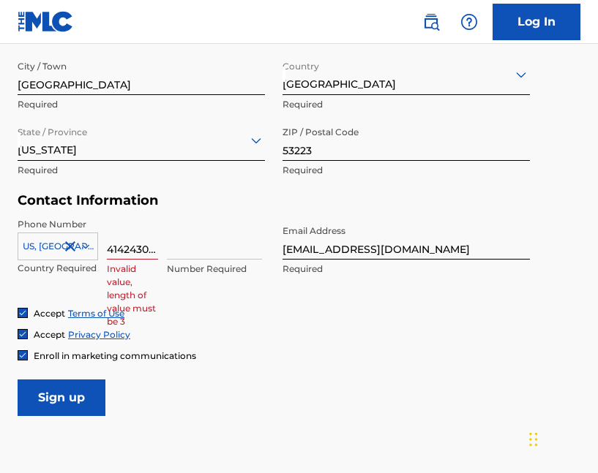
click at [154, 247] on input "4142430552" at bounding box center [132, 239] width 51 height 42
drag, startPoint x: 162, startPoint y: 241, endPoint x: 67, endPoint y: 240, distance: 95.1
click at [67, 240] on div "US, CA +1 Country Required 142430552 Invalid value, length of value must be 3 N…" at bounding box center [141, 251] width 247 height 66
click at [154, 236] on input "142430552" at bounding box center [132, 239] width 51 height 42
click at [165, 247] on div "US, CA +1 Country Required 142430552 Invalid value, length of value must be 3 N…" at bounding box center [141, 251] width 247 height 66
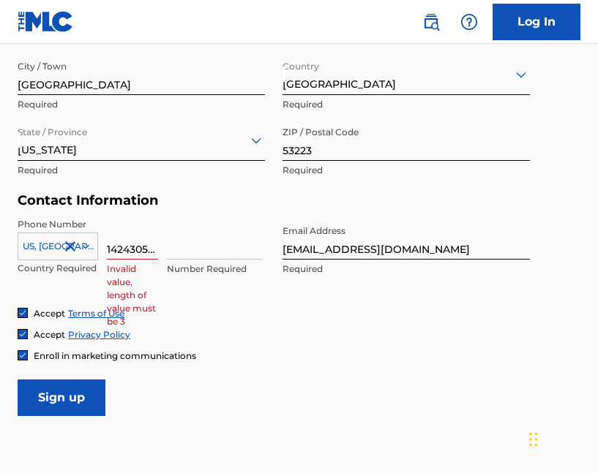
click at [165, 247] on div "US, CA +1 Country Required 142430552 Invalid value, length of value must be 3 N…" at bounding box center [141, 251] width 247 height 66
click at [149, 249] on input "142430552" at bounding box center [132, 239] width 51 height 42
drag, startPoint x: 161, startPoint y: 245, endPoint x: 135, endPoint y: 246, distance: 26.3
click at [135, 246] on div "US, CA +1 Country Required 142430552 Invalid value, length of value must be 3 N…" at bounding box center [141, 251] width 247 height 66
click at [134, 249] on input "142430552" at bounding box center [132, 239] width 51 height 42
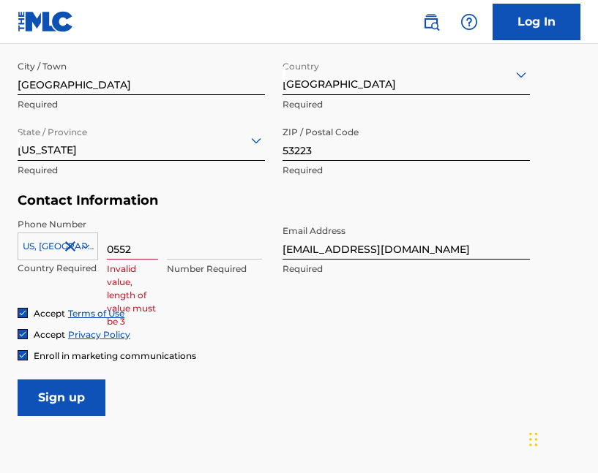
click at [138, 247] on input "0552" at bounding box center [132, 239] width 51 height 42
type input "0"
click at [152, 247] on input "4142430552" at bounding box center [132, 239] width 51 height 42
click at [143, 248] on input "142430552" at bounding box center [132, 239] width 51 height 42
click at [132, 246] on input "1552" at bounding box center [132, 239] width 51 height 42
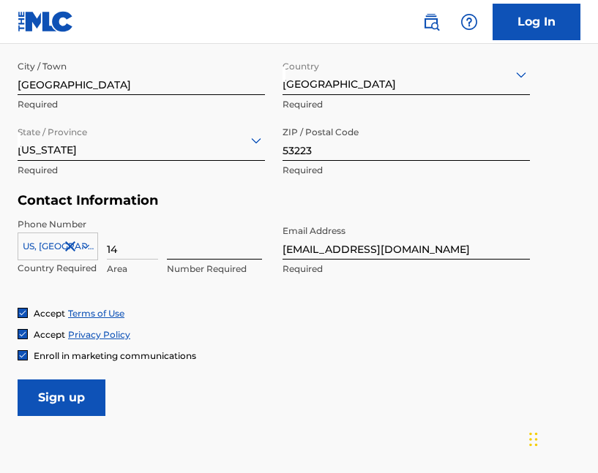
type input "1"
type input "414"
click at [174, 249] on input at bounding box center [214, 239] width 95 height 42
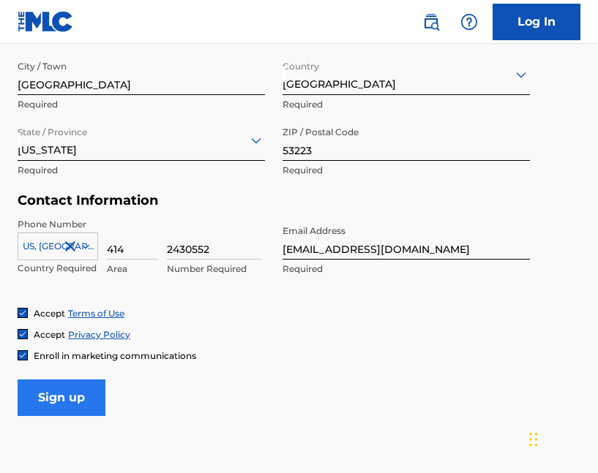
type input "2430552"
click at [65, 391] on input "Sign up" at bounding box center [62, 398] width 88 height 37
click at [437, 251] on input "[EMAIL_ADDRESS][DOMAIN_NAME]" at bounding box center [405, 239] width 247 height 42
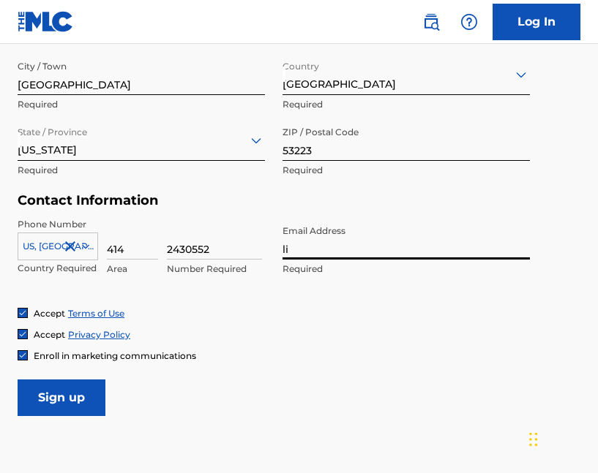
type input "l"
type input "[EMAIL_ADDRESS][DOMAIN_NAME]"
click at [61, 396] on input "Sign up" at bounding box center [62, 398] width 88 height 37
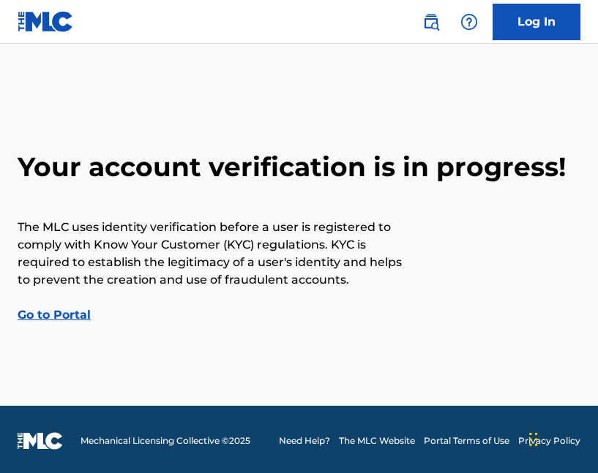
scroll to position [3, 0]
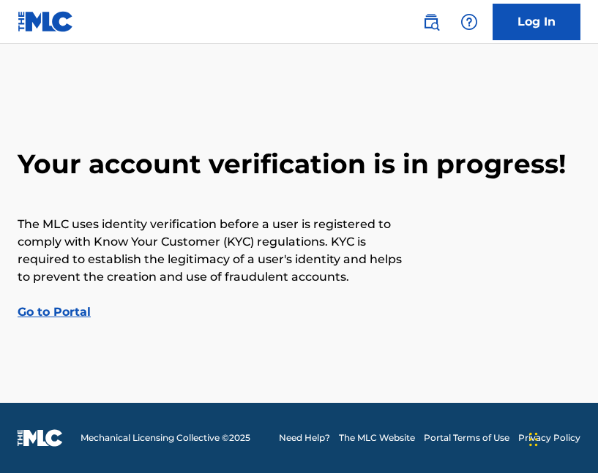
click at [58, 309] on link "Go to Portal" at bounding box center [54, 312] width 73 height 14
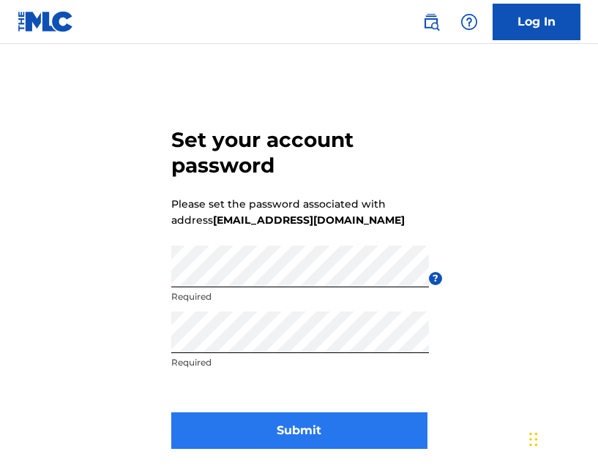
click at [243, 425] on button "Submit" at bounding box center [299, 431] width 256 height 37
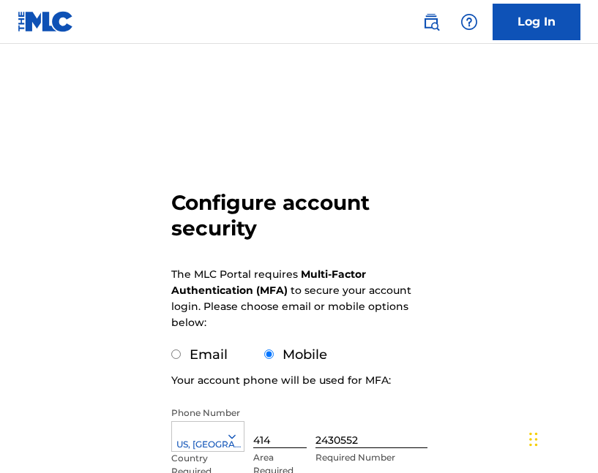
click at [497, 310] on div "Configure account security The MLC Portal requires Multi-Factor Authentication …" at bounding box center [299, 356] width 598 height 553
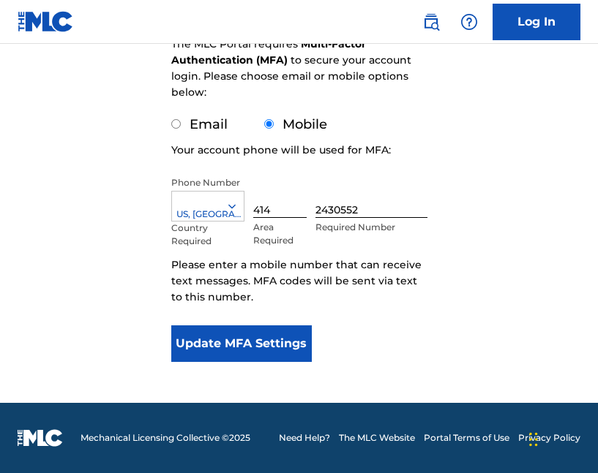
scroll to position [204, 0]
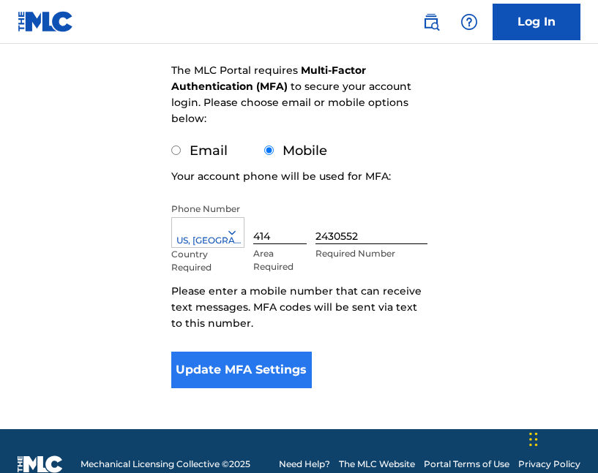
click at [249, 375] on button "Update MFA Settings" at bounding box center [241, 370] width 141 height 37
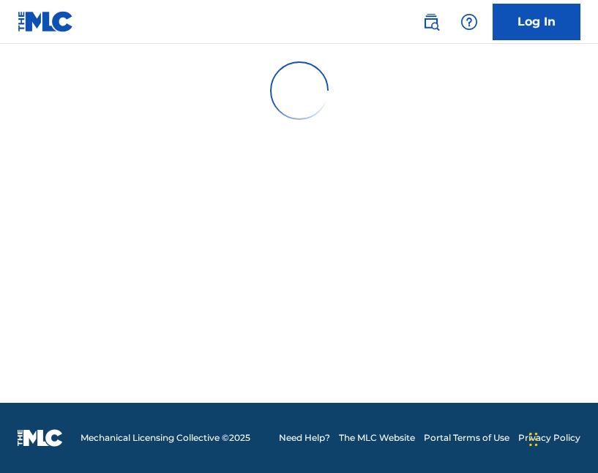
scroll to position [0, 0]
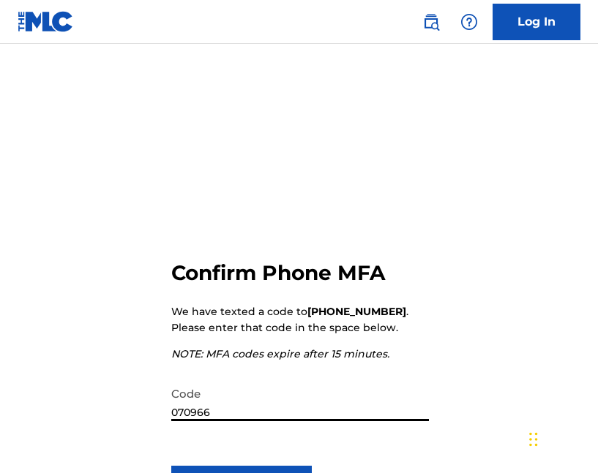
type input "070966"
click at [552, 297] on div "Confirm Phone MFA We have texted a code to [PHONE_NUMBER] . Please enter that c…" at bounding box center [299, 323] width 598 height 486
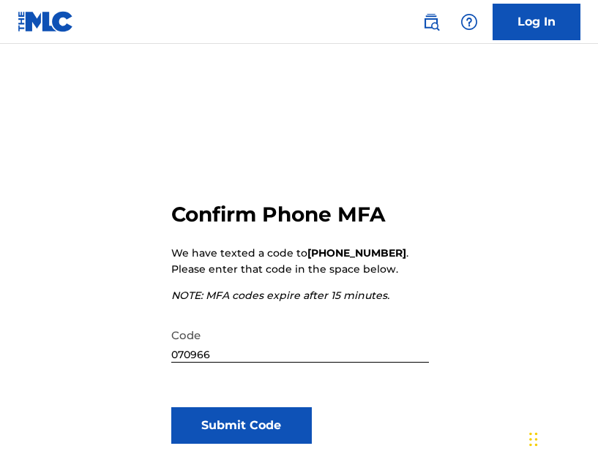
scroll to position [88, 0]
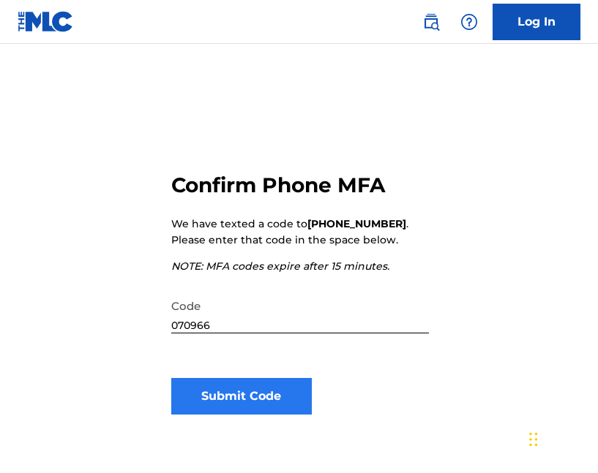
click at [215, 401] on button "Submit Code" at bounding box center [241, 396] width 141 height 37
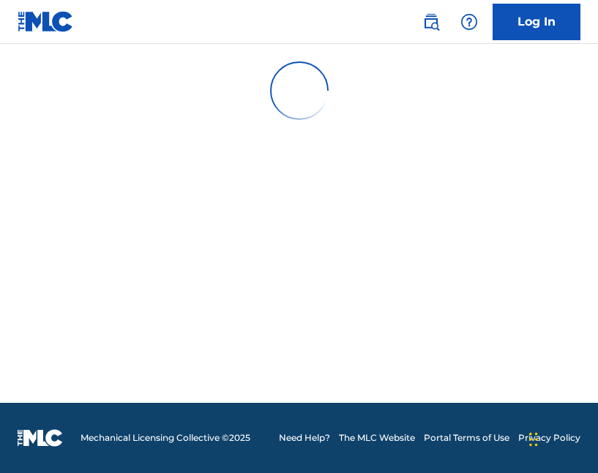
scroll to position [0, 0]
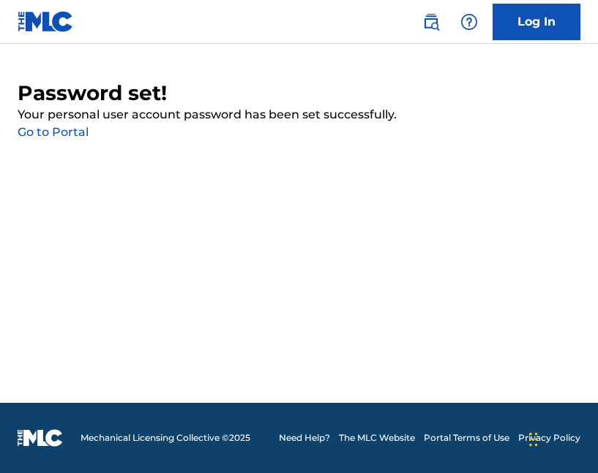
click at [53, 132] on link "Go to Portal" at bounding box center [53, 132] width 71 height 14
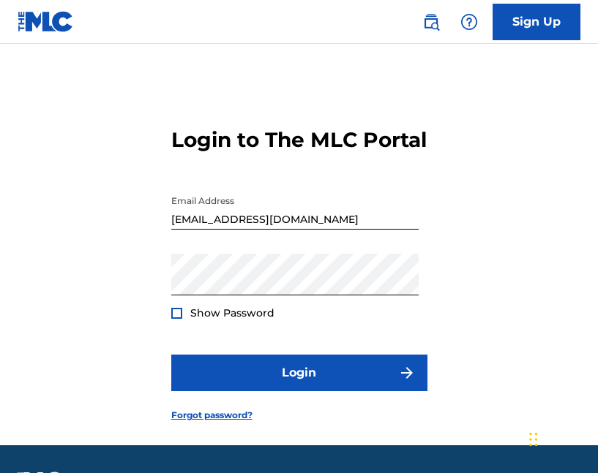
click at [176, 319] on div at bounding box center [176, 313] width 11 height 11
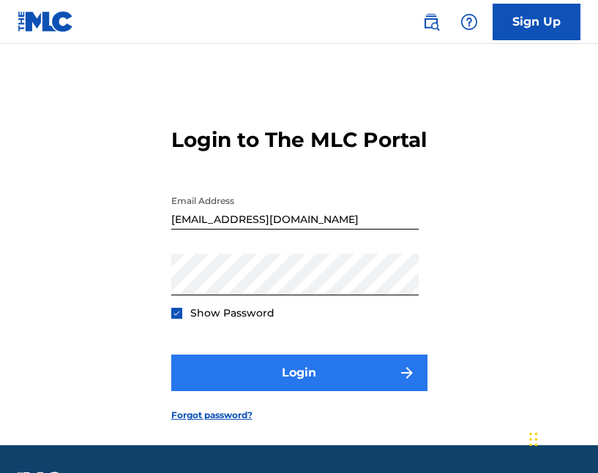
click at [254, 391] on button "Login" at bounding box center [299, 373] width 256 height 37
click at [229, 391] on button "Login" at bounding box center [299, 373] width 256 height 37
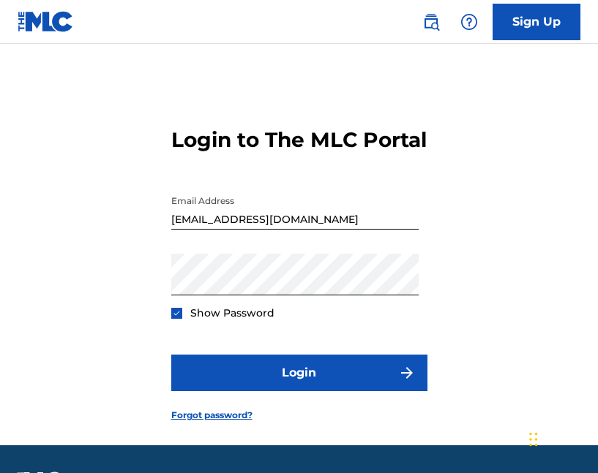
click at [317, 230] on input "[EMAIL_ADDRESS][DOMAIN_NAME]" at bounding box center [294, 209] width 247 height 42
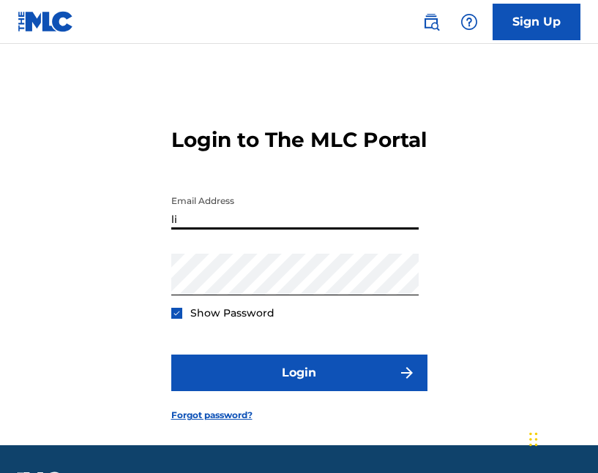
type input "l"
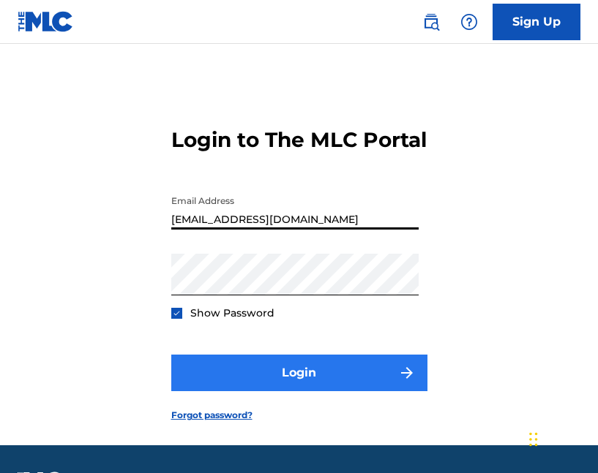
type input "[EMAIL_ADDRESS][DOMAIN_NAME]"
click at [253, 391] on button "Login" at bounding box center [299, 373] width 256 height 37
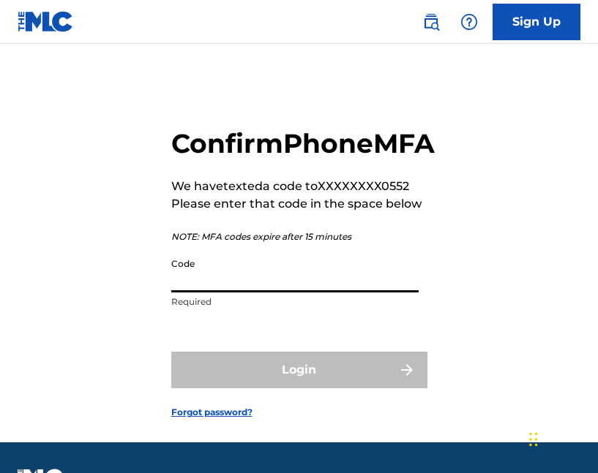
click at [208, 293] on input "Code" at bounding box center [294, 272] width 247 height 42
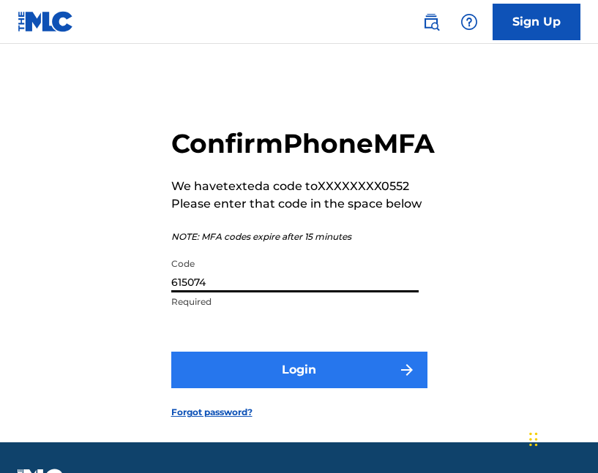
type input "615074"
click at [273, 388] on button "Login" at bounding box center [299, 370] width 256 height 37
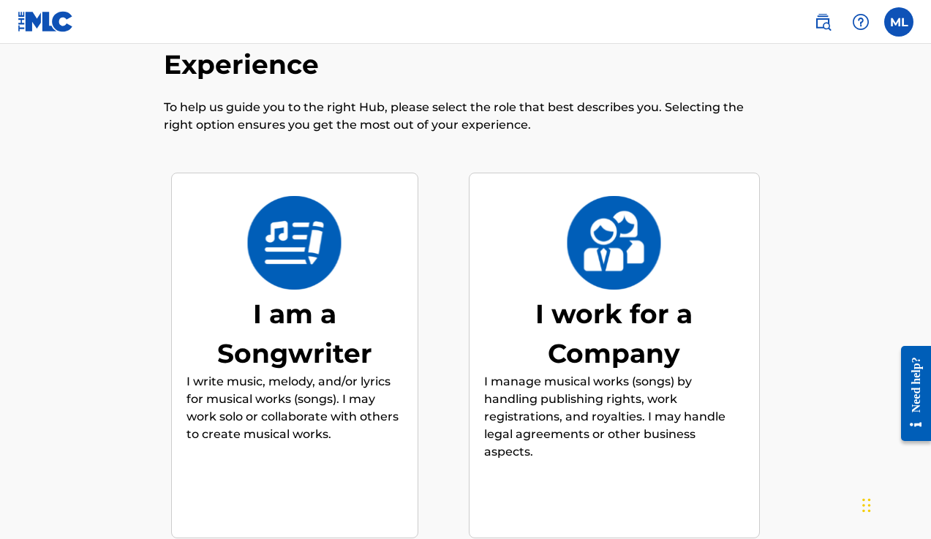
click at [309, 222] on img at bounding box center [295, 243] width 96 height 94
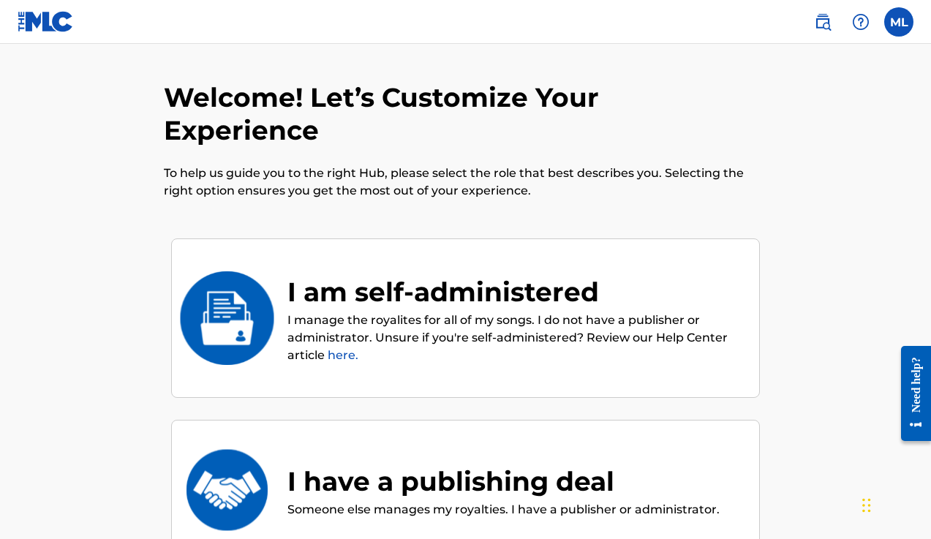
click at [226, 272] on img at bounding box center [227, 318] width 96 height 94
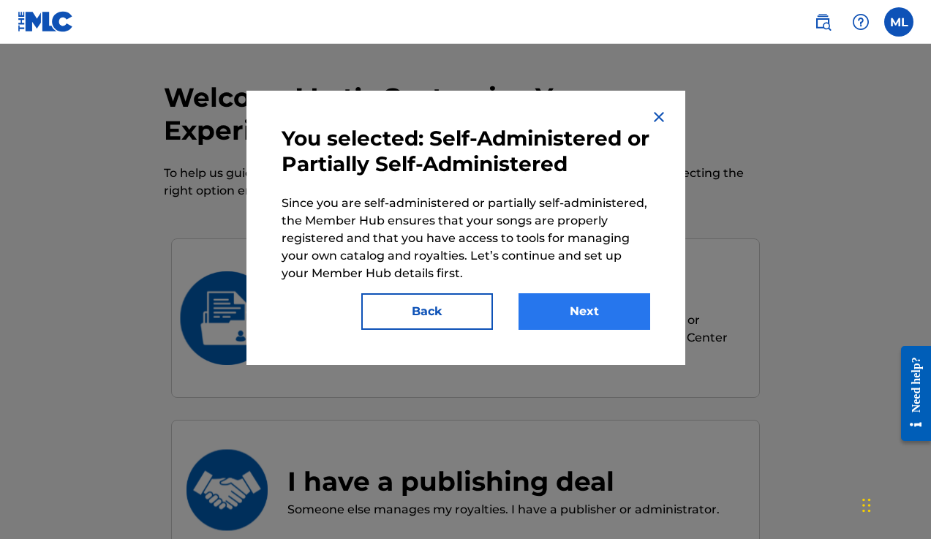
click at [565, 313] on button "Next" at bounding box center [585, 311] width 132 height 37
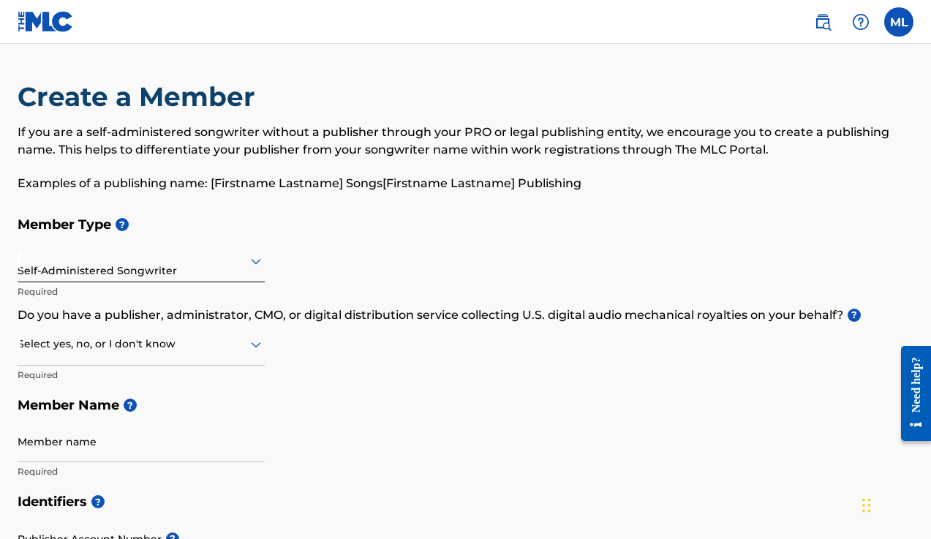
click at [256, 347] on icon at bounding box center [256, 345] width 10 height 6
click at [117, 414] on div "No" at bounding box center [141, 415] width 246 height 33
click at [391, 394] on h5 "Member Name ?" at bounding box center [466, 405] width 896 height 31
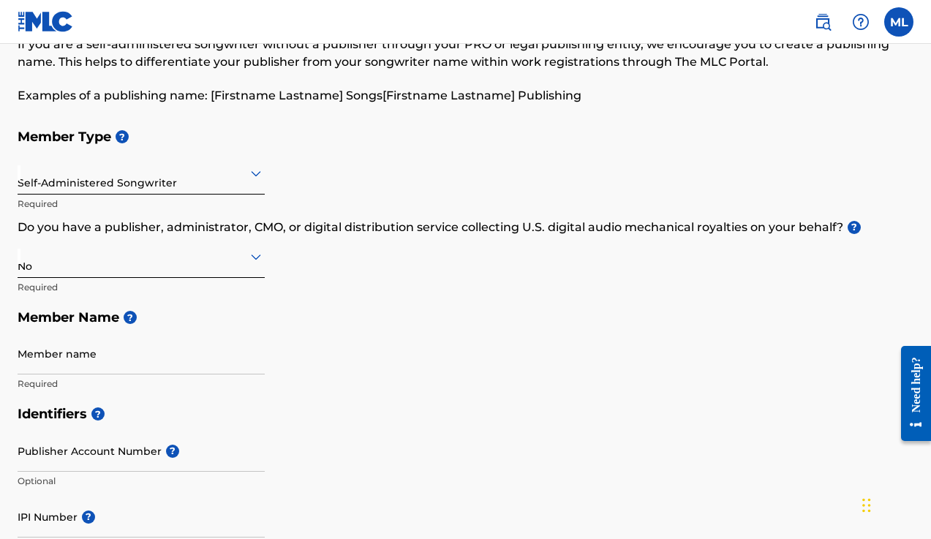
scroll to position [117, 0]
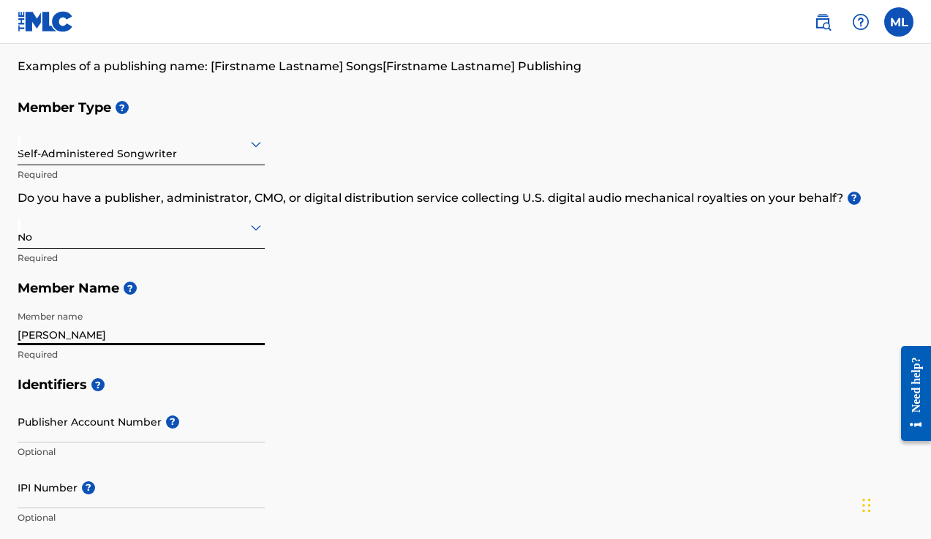
type input "[PERSON_NAME]"
click at [343, 244] on div "Member Type ? Self-Administered Songwriter Required Do you have a publisher, ad…" at bounding box center [466, 230] width 896 height 277
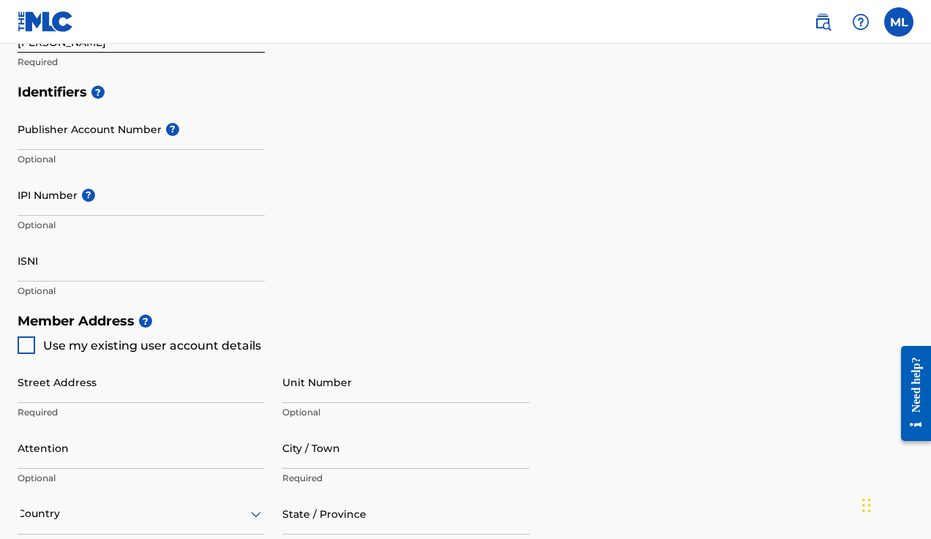
scroll to position [439, 0]
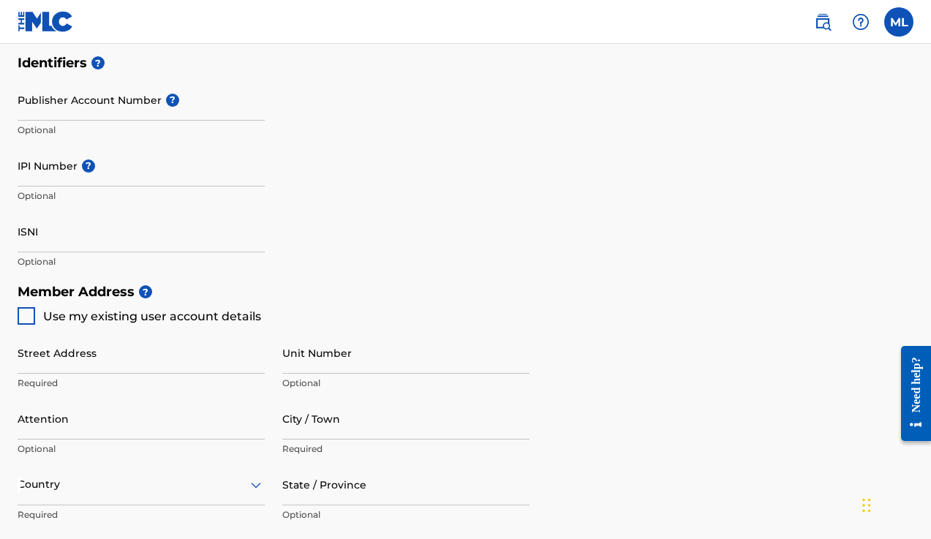
click at [22, 308] on div at bounding box center [27, 316] width 18 height 18
type input "[STREET_ADDRESS]"
type input "[GEOGRAPHIC_DATA]"
type input "53223"
type input "414"
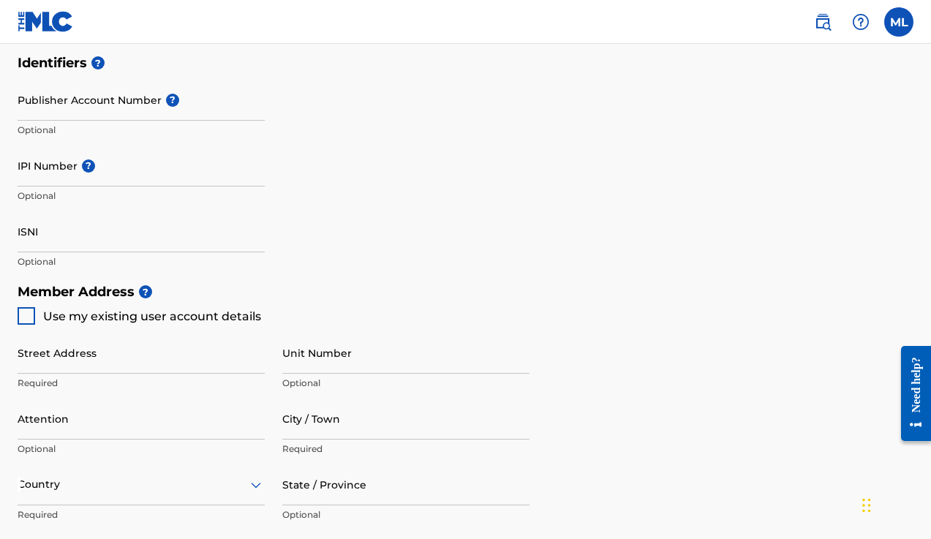
type input "2430552"
type input "[EMAIL_ADDRESS][DOMAIN_NAME]"
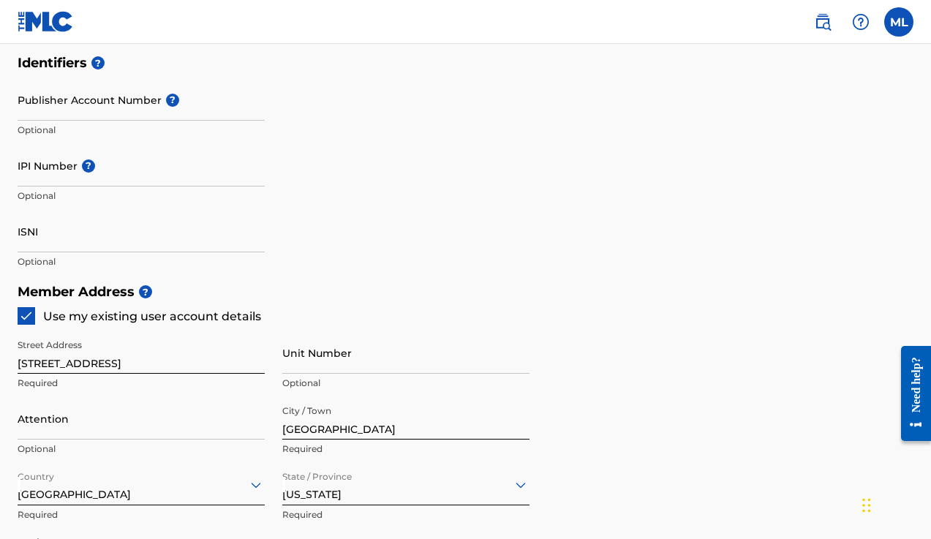
click at [558, 211] on div "Identifiers ? Publisher Account Number ? Optional IPI Number ? Optional ISNI Op…" at bounding box center [466, 162] width 896 height 229
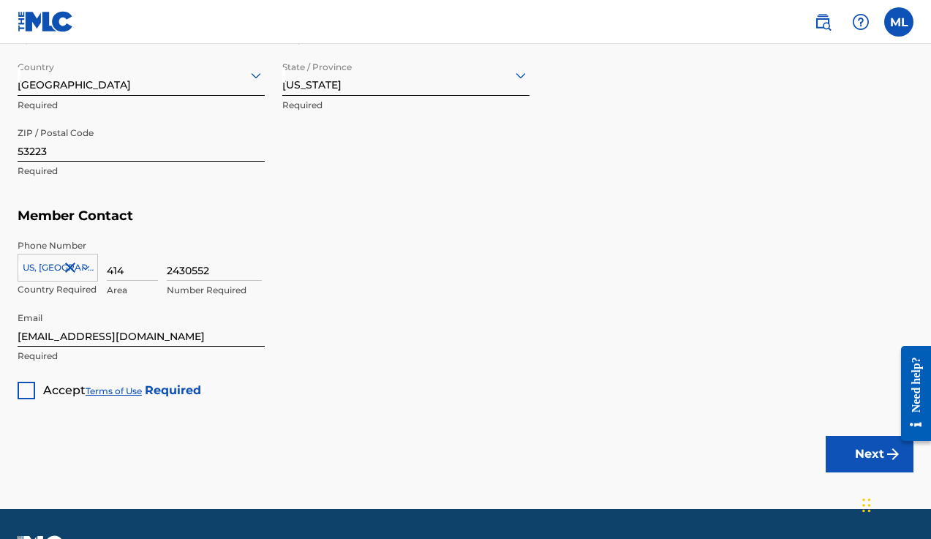
scroll to position [878, 0]
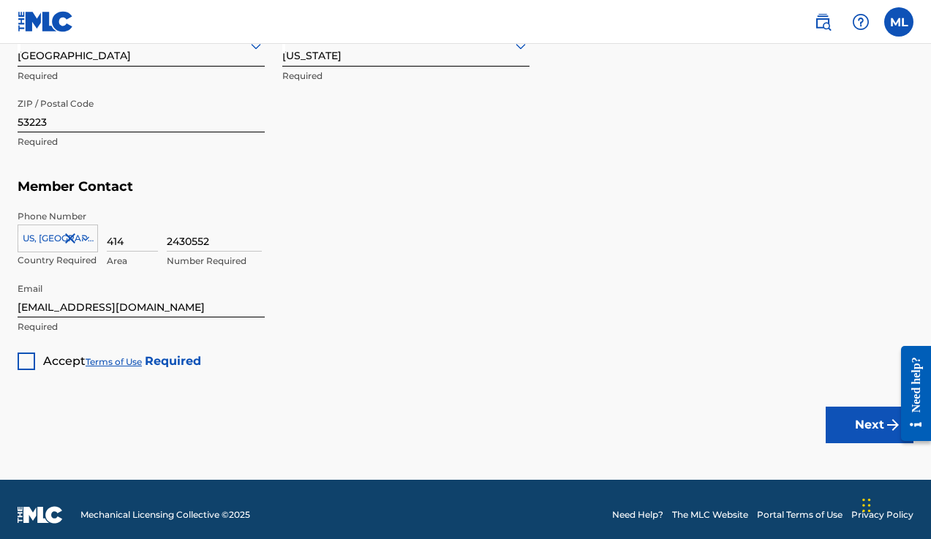
click at [28, 355] on div at bounding box center [27, 362] width 18 height 18
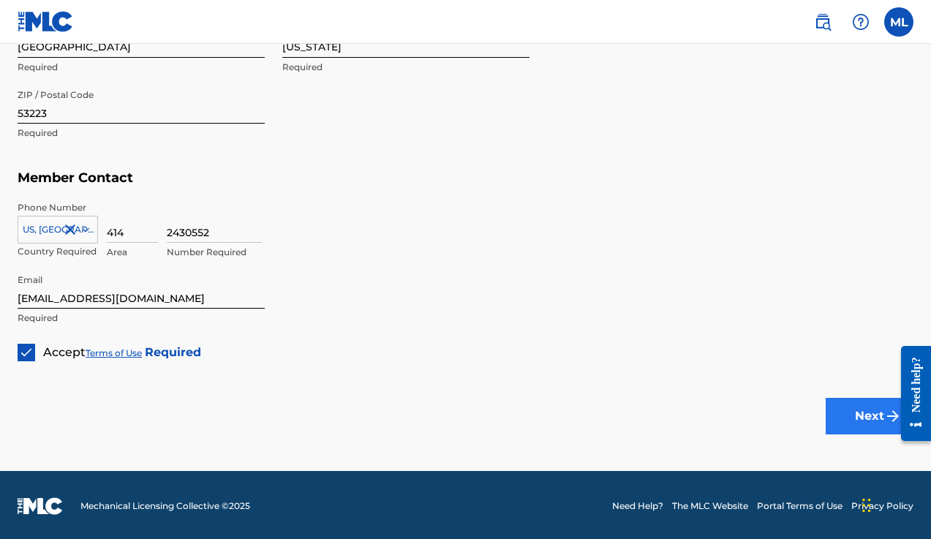
click at [597, 415] on button "Next" at bounding box center [870, 416] width 88 height 37
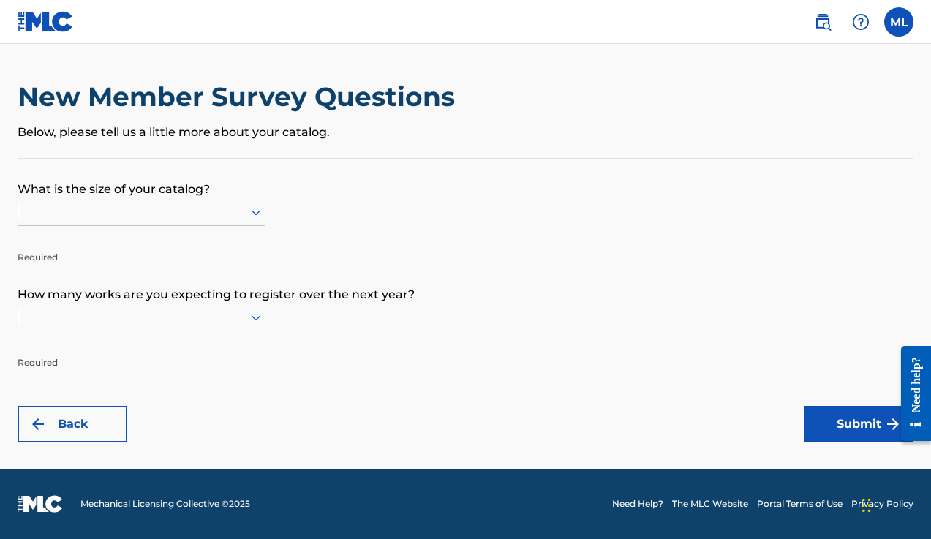
click at [74, 132] on p "Below, please tell us a little more about your catalog." at bounding box center [466, 133] width 896 height 18
click at [53, 137] on p "Below, please tell us a little more about your catalog." at bounding box center [466, 133] width 896 height 18
click at [78, 139] on p "Below, please tell us a little more about your catalog." at bounding box center [466, 133] width 896 height 18
click at [53, 186] on p "What is the size of your catalog?" at bounding box center [466, 178] width 896 height 39
click at [296, 141] on div "New Member Survey Questions Below, please tell us a little more about your cata…" at bounding box center [466, 119] width 896 height 78
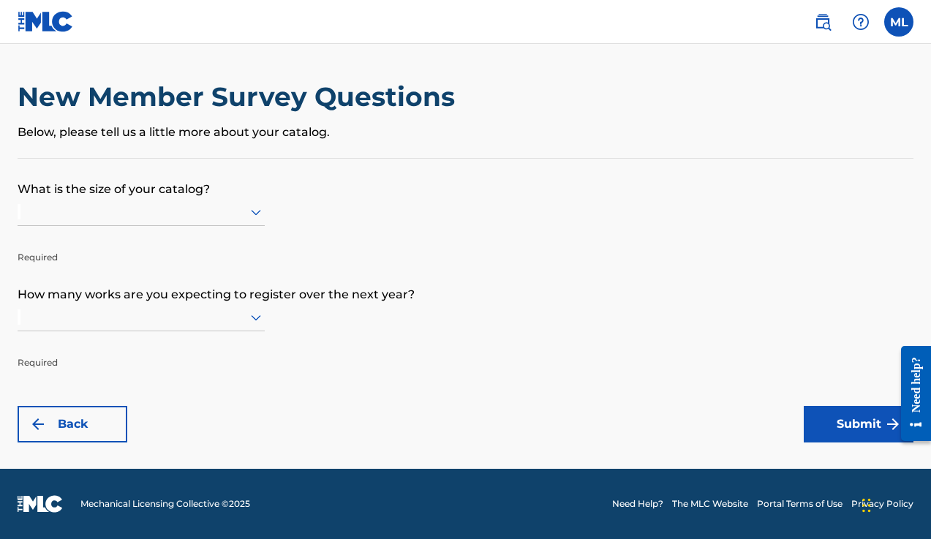
click at [285, 132] on p "Below, please tell us a little more about your catalog." at bounding box center [466, 133] width 896 height 18
click at [125, 126] on p "Below, please tell us a little more about your catalog." at bounding box center [466, 133] width 896 height 18
click at [490, 149] on div "New Member Survey Questions Below, please tell us a little more about your cata…" at bounding box center [466, 119] width 896 height 78
click at [257, 221] on icon at bounding box center [256, 212] width 18 height 18
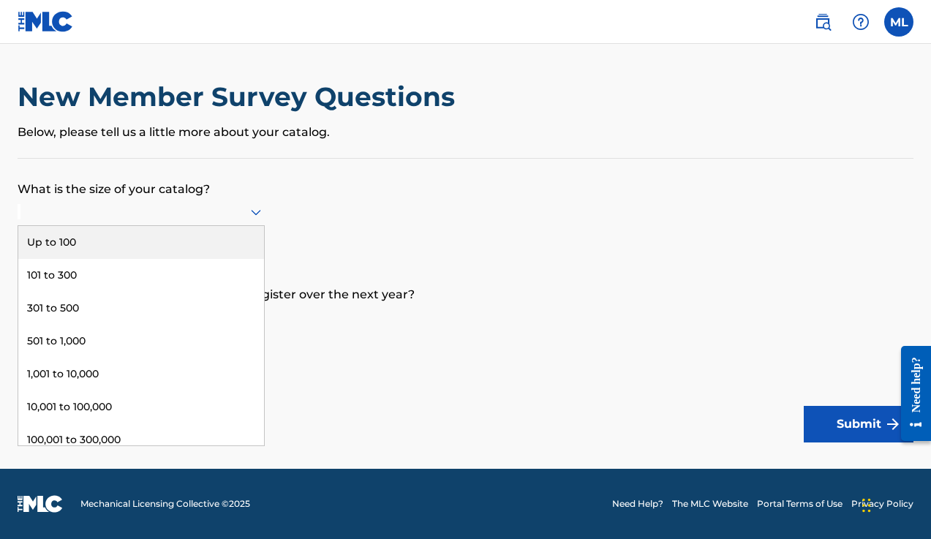
click at [117, 252] on div "Up to 100" at bounding box center [141, 242] width 246 height 33
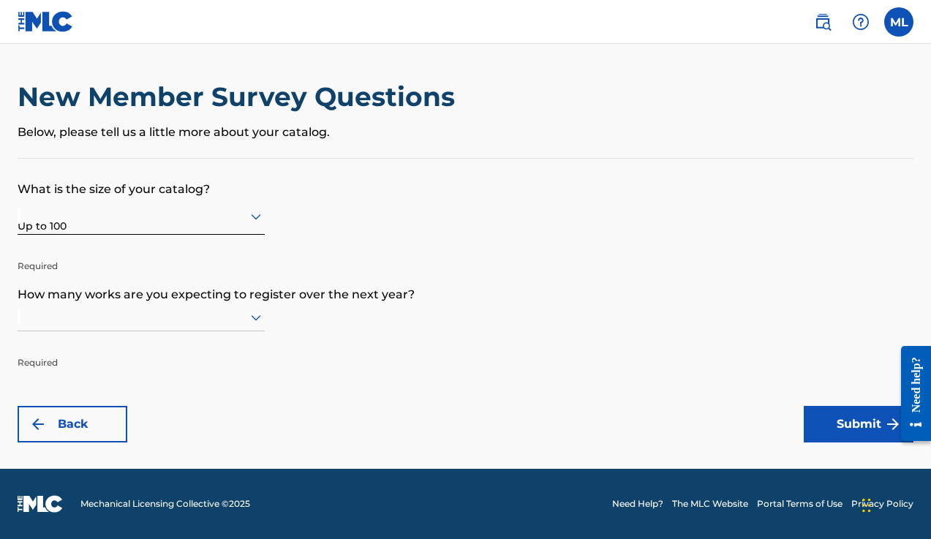
click at [262, 326] on icon at bounding box center [256, 318] width 18 height 18
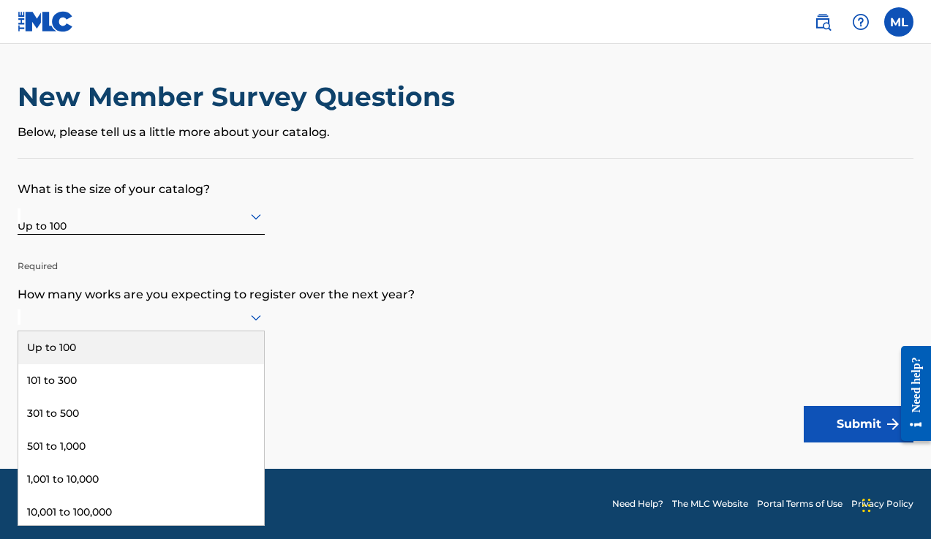
click at [125, 364] on div "Up to 100" at bounding box center [141, 347] width 246 height 33
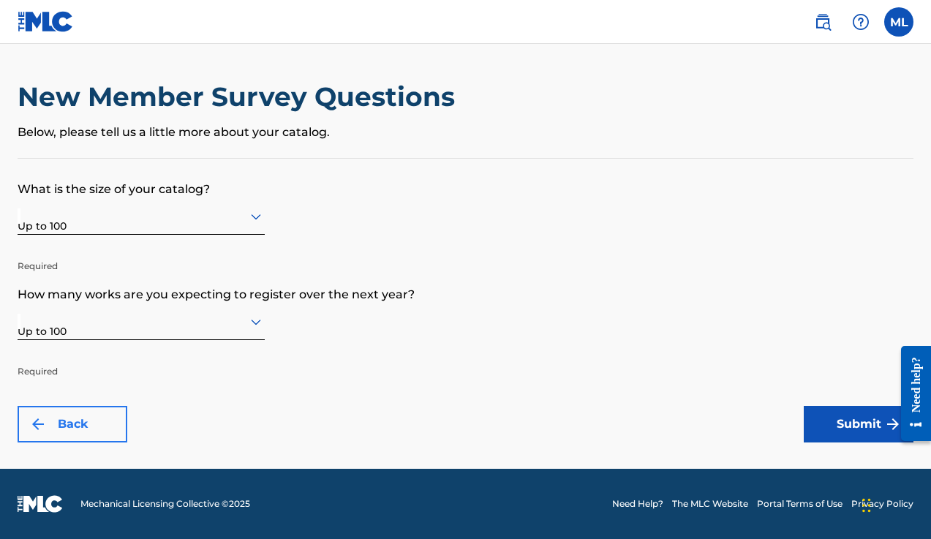
click at [79, 424] on button "Back" at bounding box center [73, 424] width 110 height 37
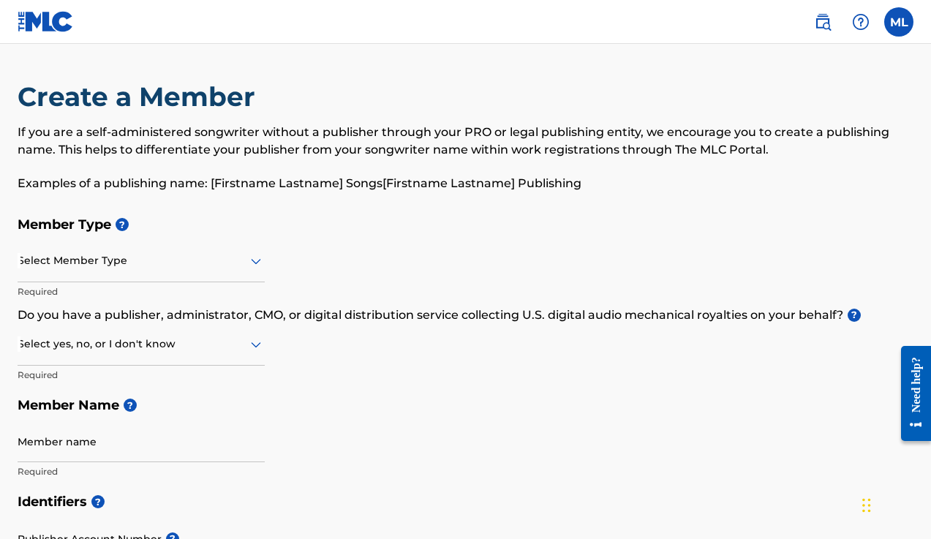
click at [443, 349] on div "Member Type ? Select Member Type Required Do you have a publisher, administrato…" at bounding box center [466, 347] width 896 height 277
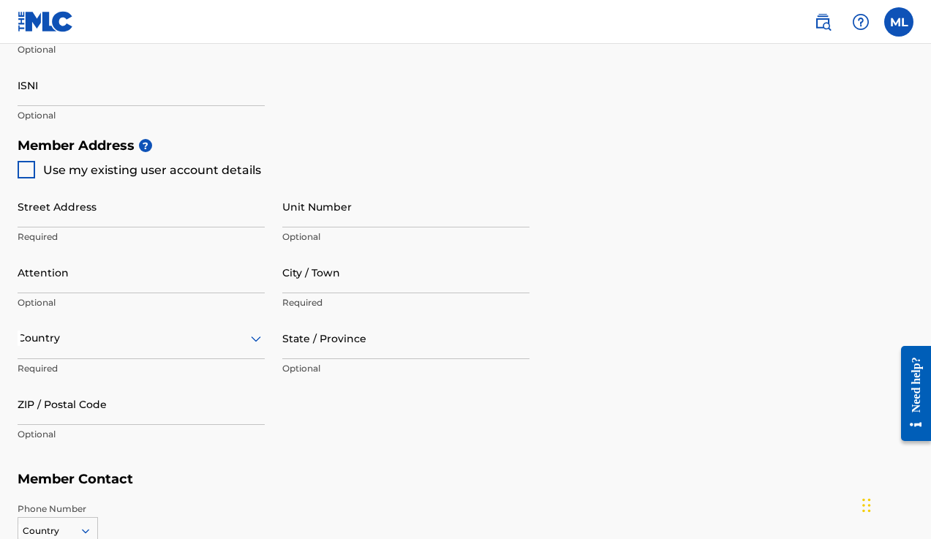
scroll to position [614, 0]
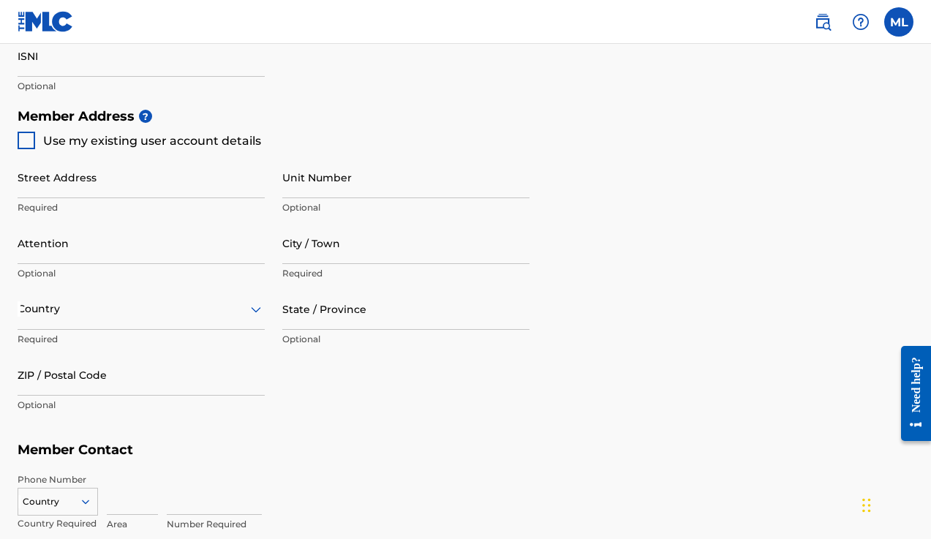
click at [27, 132] on div at bounding box center [27, 141] width 18 height 18
type input "[STREET_ADDRESS]"
type input "[GEOGRAPHIC_DATA]"
type input "53223"
type input "414"
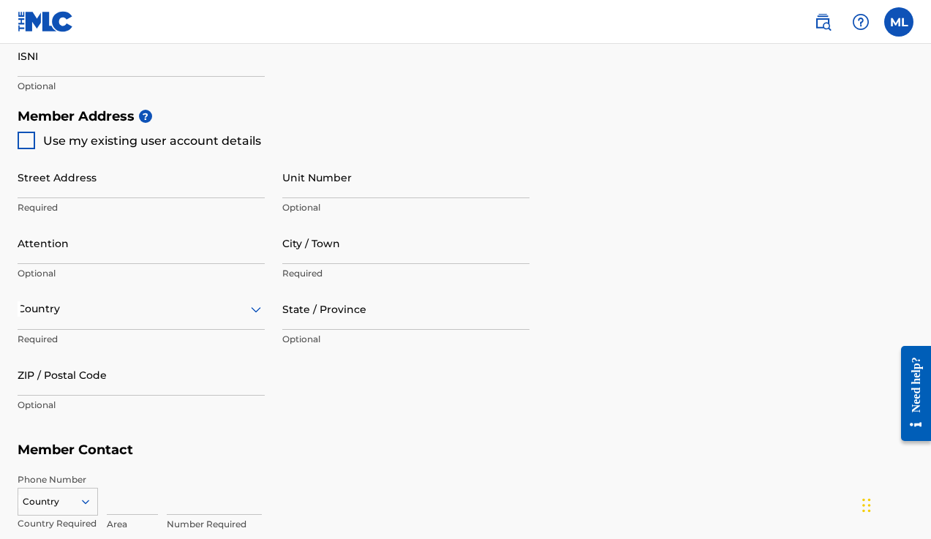
type input "2430552"
type input "[EMAIL_ADDRESS][DOMAIN_NAME]"
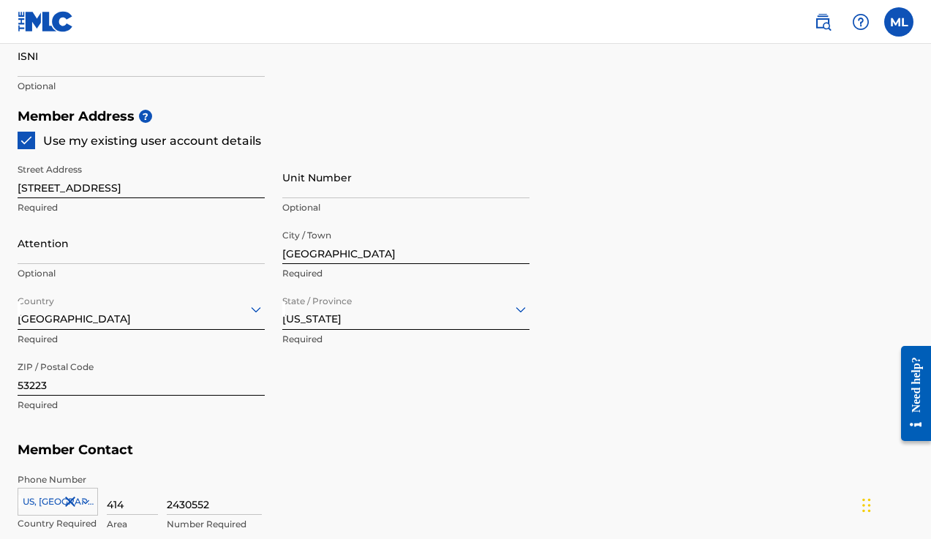
click at [597, 184] on div "Member Address ? Use my existing user account details Street Address [STREET_AD…" at bounding box center [466, 268] width 896 height 334
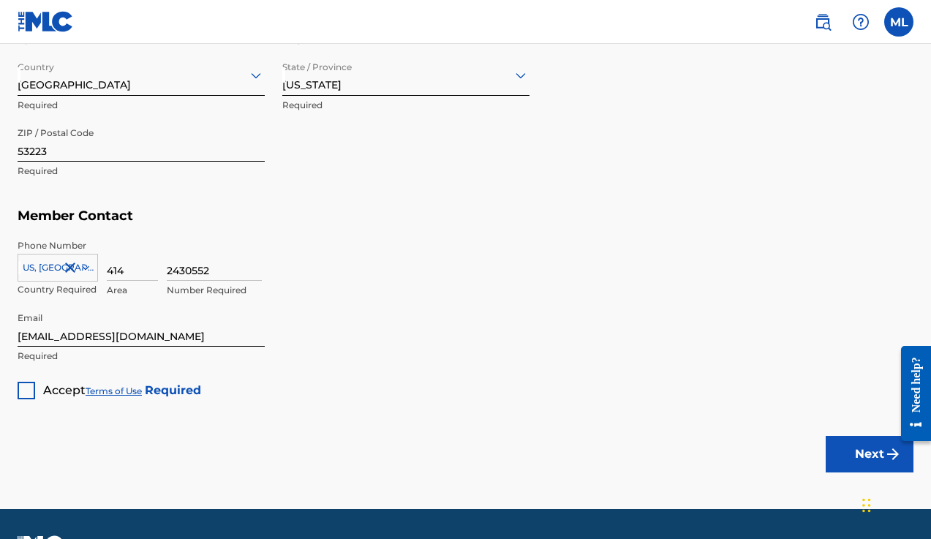
scroll to position [887, 0]
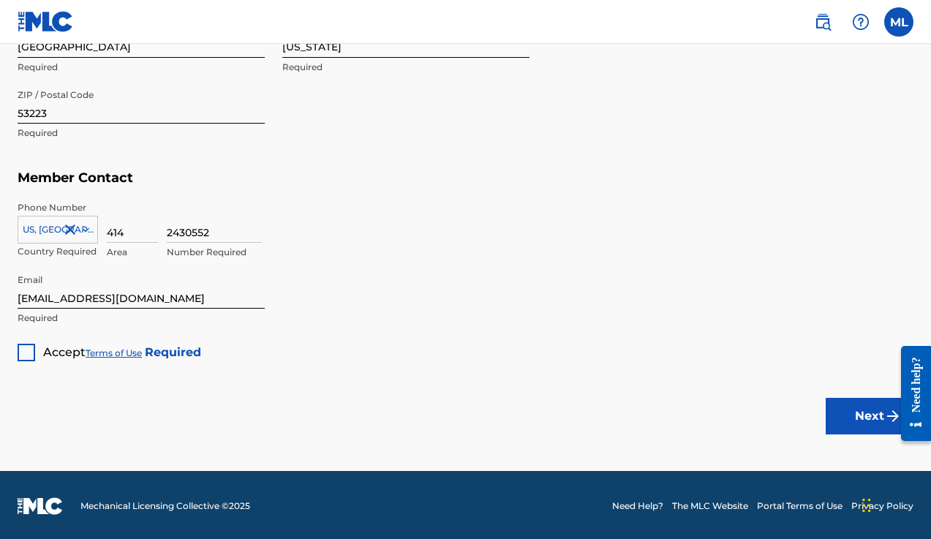
click at [22, 348] on div at bounding box center [27, 353] width 18 height 18
click at [597, 407] on button "Next" at bounding box center [870, 416] width 88 height 37
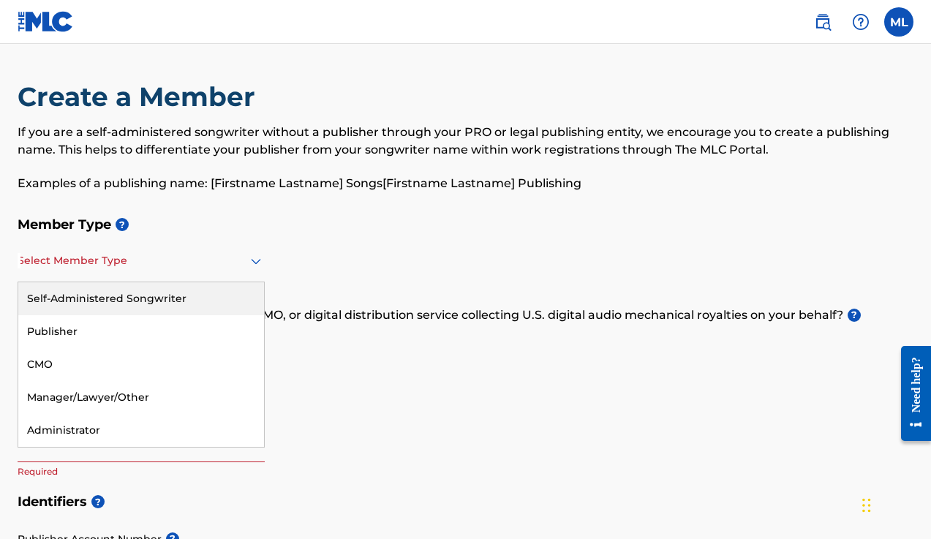
click at [255, 263] on icon at bounding box center [256, 262] width 10 height 6
click at [118, 301] on div "Self-Administered Songwriter" at bounding box center [141, 298] width 246 height 33
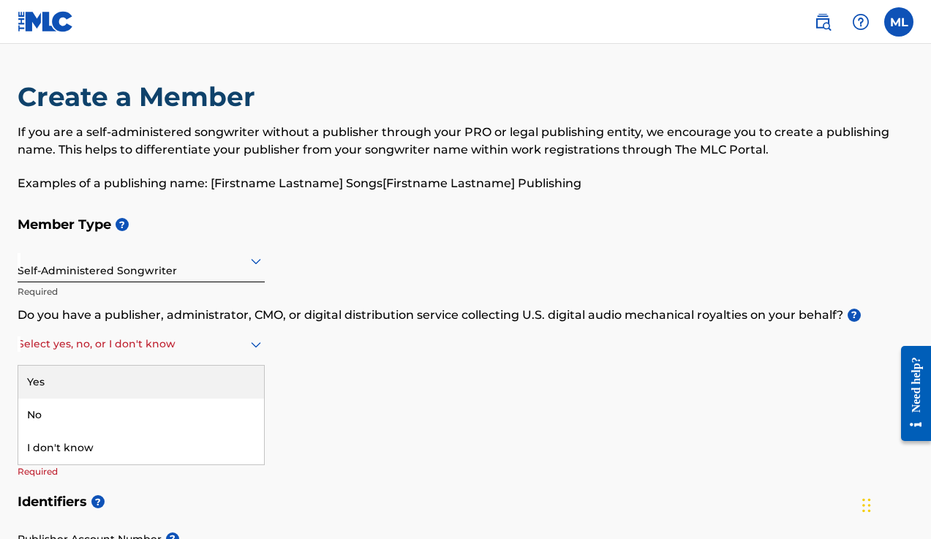
click at [255, 347] on icon at bounding box center [256, 345] width 10 height 6
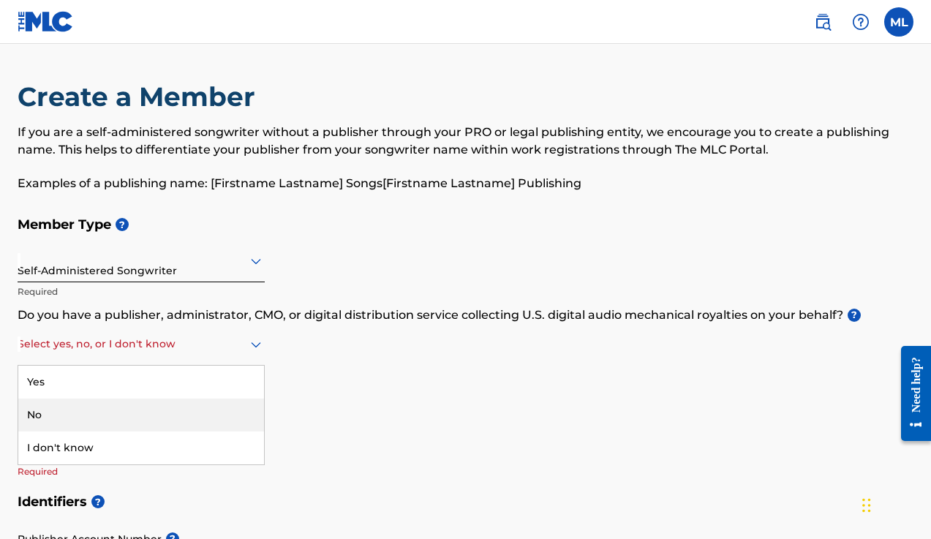
click at [164, 404] on div "No" at bounding box center [141, 415] width 246 height 33
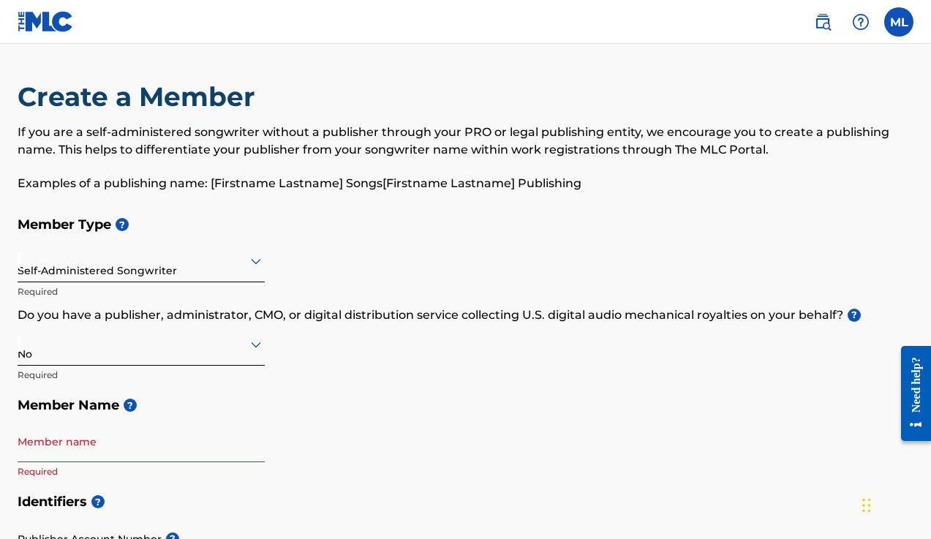
click at [439, 408] on h5 "Member Name ?" at bounding box center [466, 405] width 896 height 31
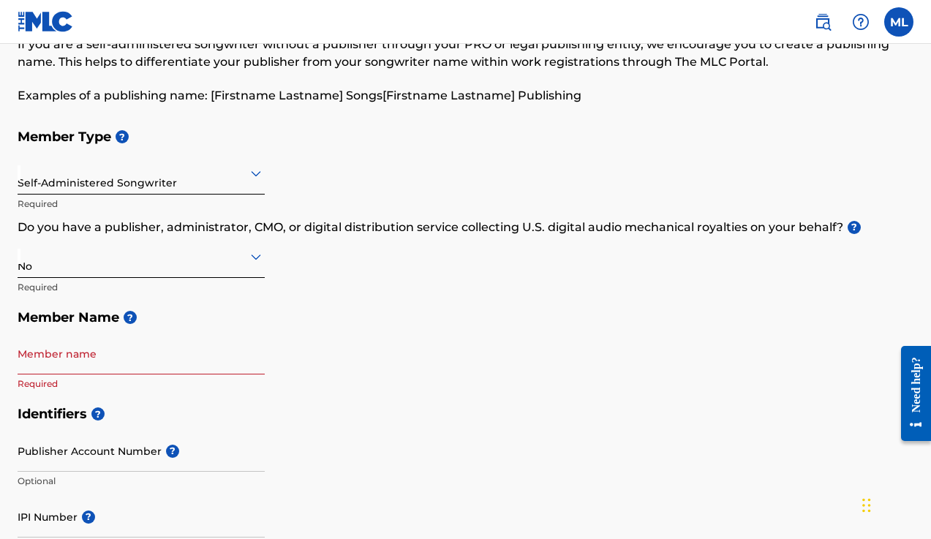
scroll to position [117, 0]
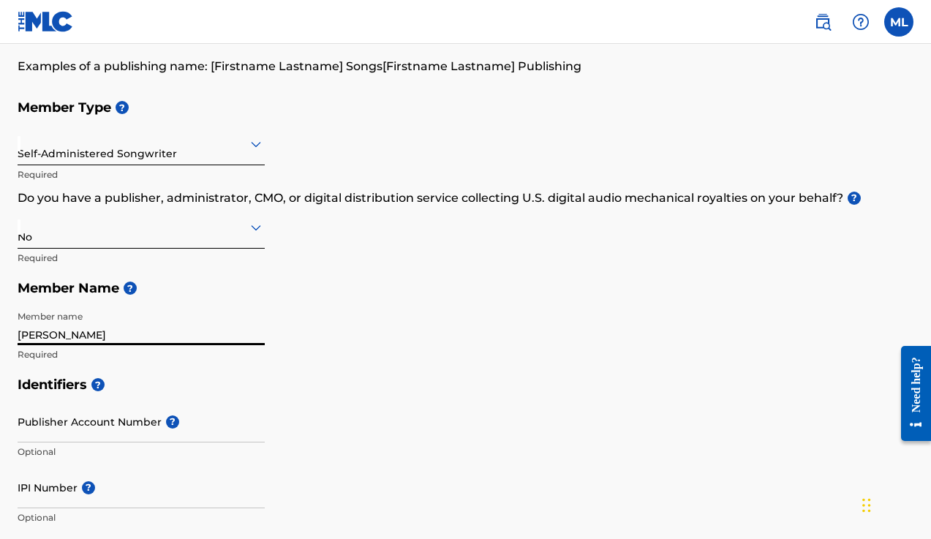
type input "[PERSON_NAME]"
click at [316, 437] on div "Identifiers ? Publisher Account Number ? Optional IPI Number ? Optional ISNI Op…" at bounding box center [466, 483] width 896 height 229
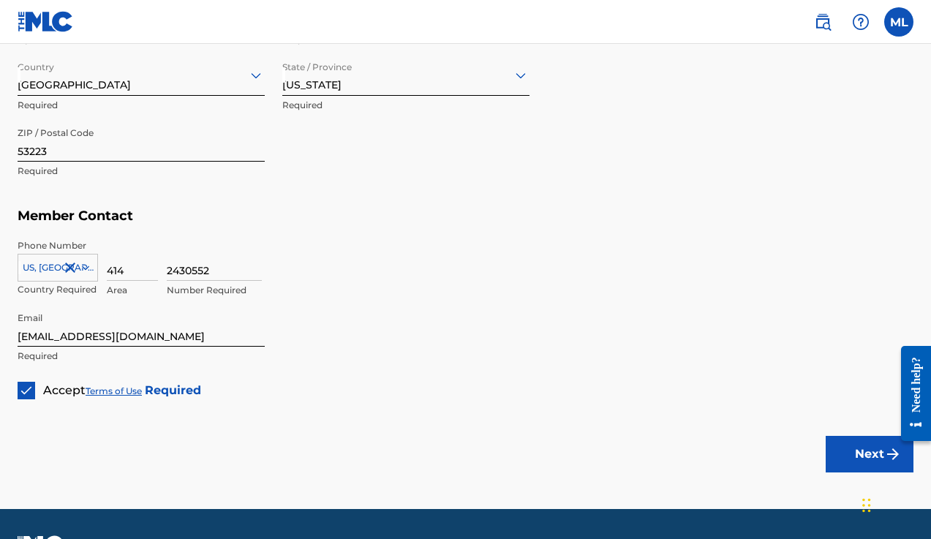
scroll to position [878, 0]
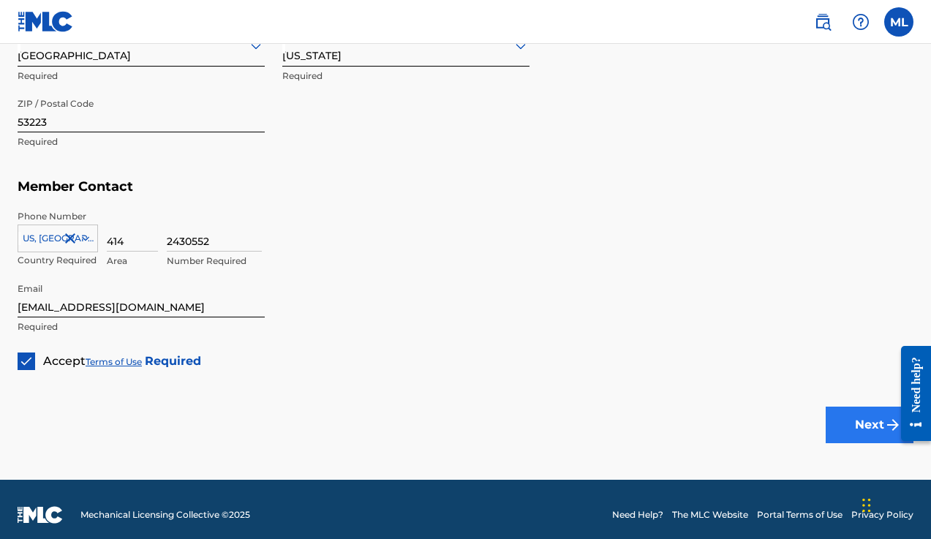
click at [597, 423] on button "Next" at bounding box center [870, 425] width 88 height 37
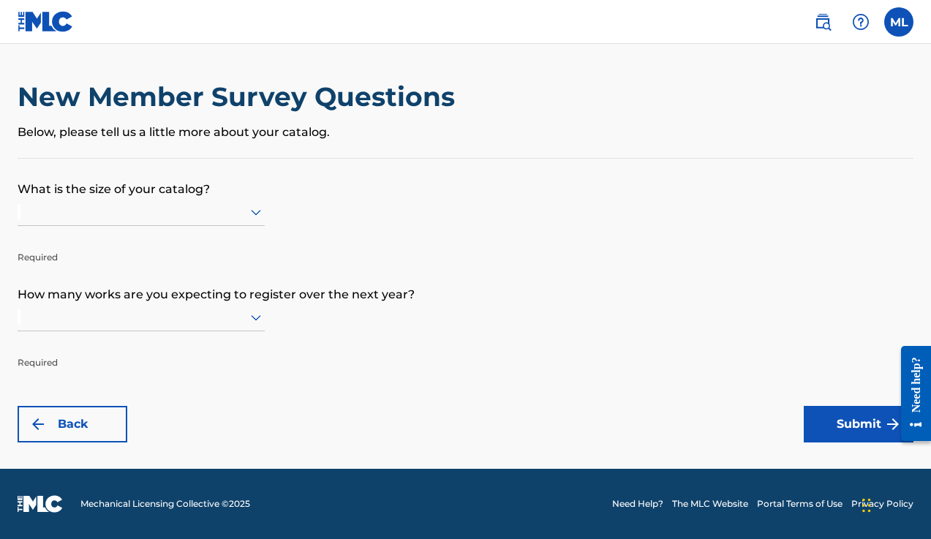
click at [255, 216] on icon at bounding box center [256, 212] width 18 height 18
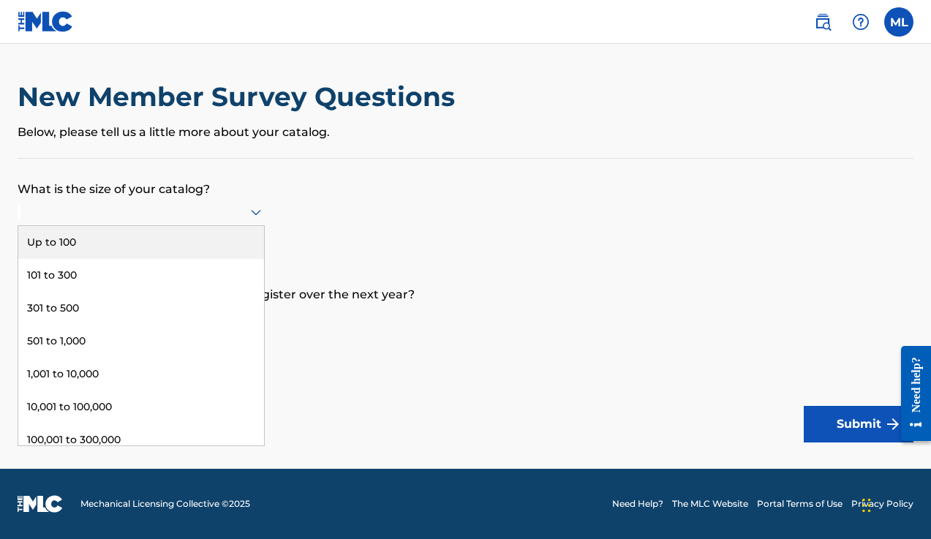
click at [156, 258] on div "Up to 100" at bounding box center [141, 242] width 246 height 33
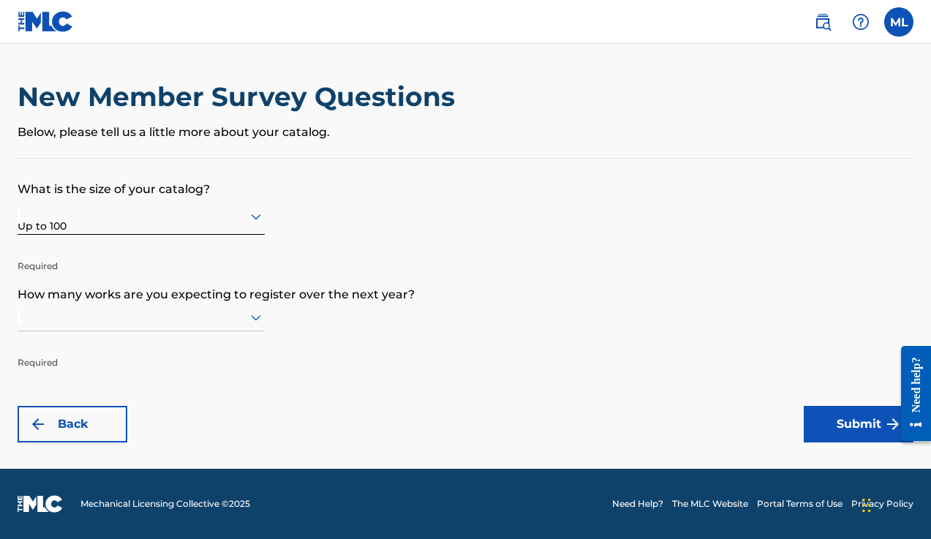
scroll to position [1, 0]
click at [65, 326] on div at bounding box center [141, 317] width 247 height 18
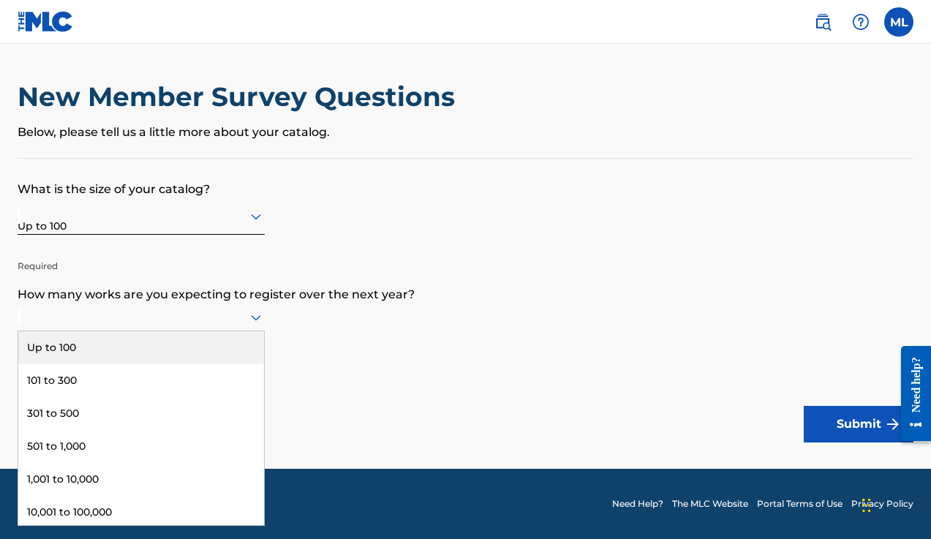
click at [74, 364] on div "Up to 100" at bounding box center [141, 347] width 246 height 33
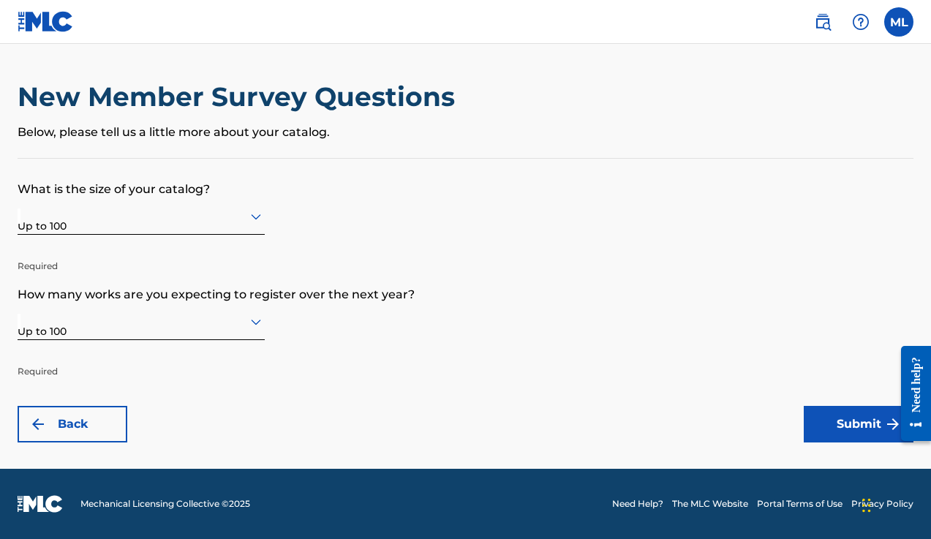
scroll to position [0, 0]
click at [597, 426] on button "Submit" at bounding box center [859, 424] width 110 height 37
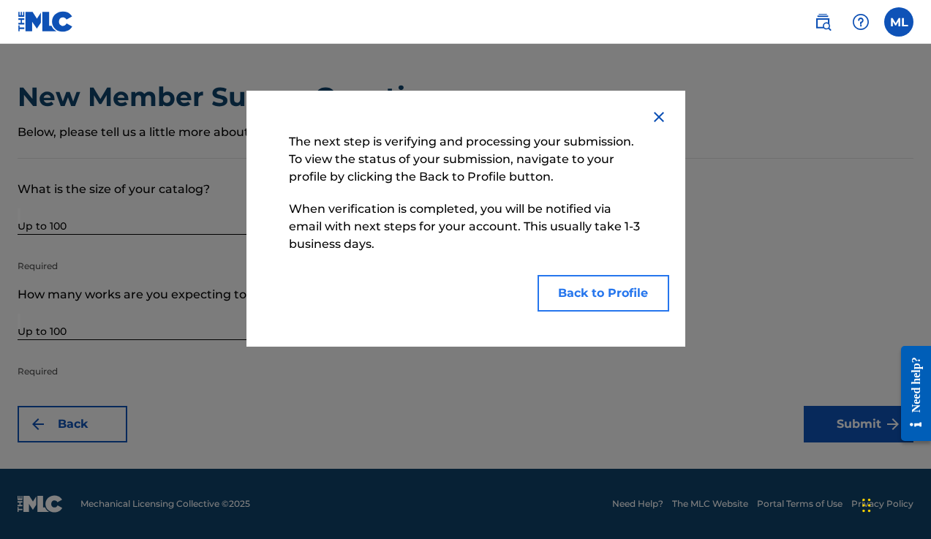
click at [591, 294] on button "Back to Profile" at bounding box center [604, 293] width 132 height 37
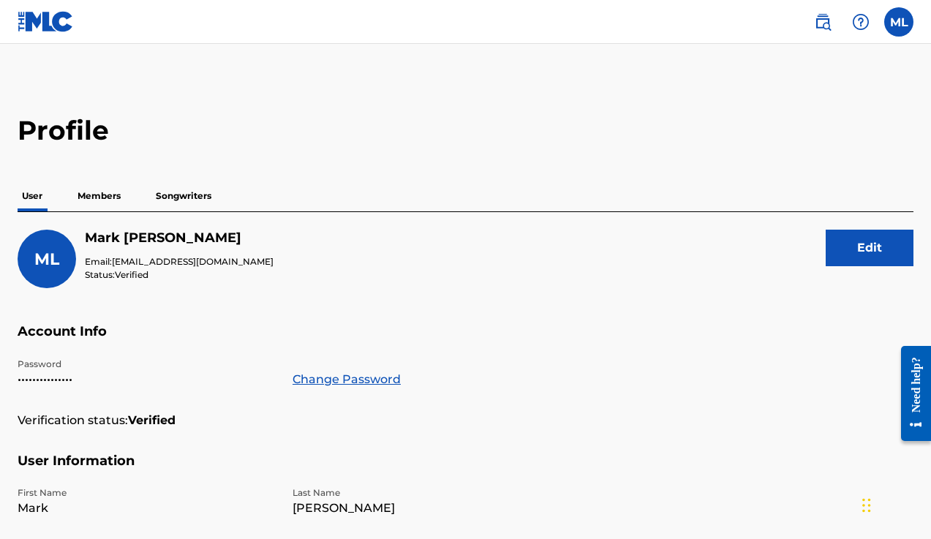
click at [461, 134] on h2 "Profile" at bounding box center [466, 130] width 896 height 33
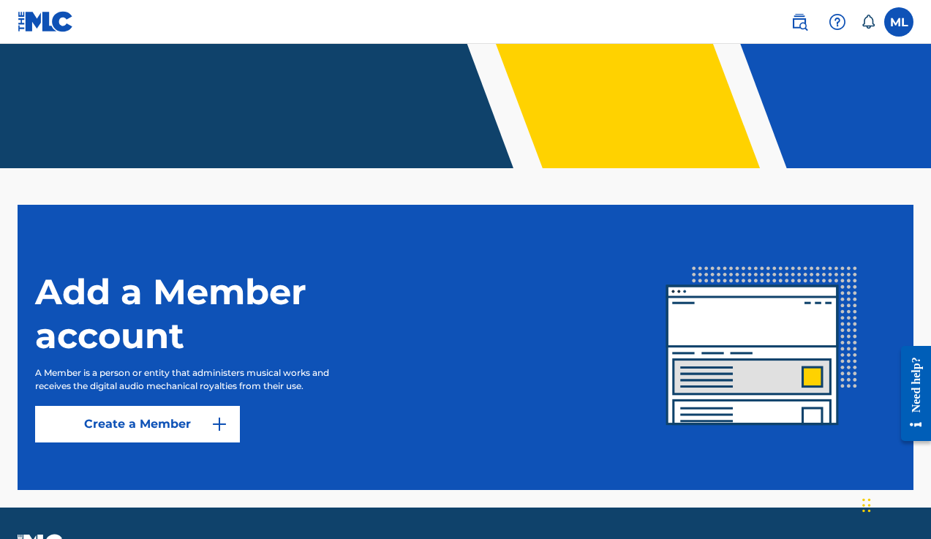
scroll to position [263, 0]
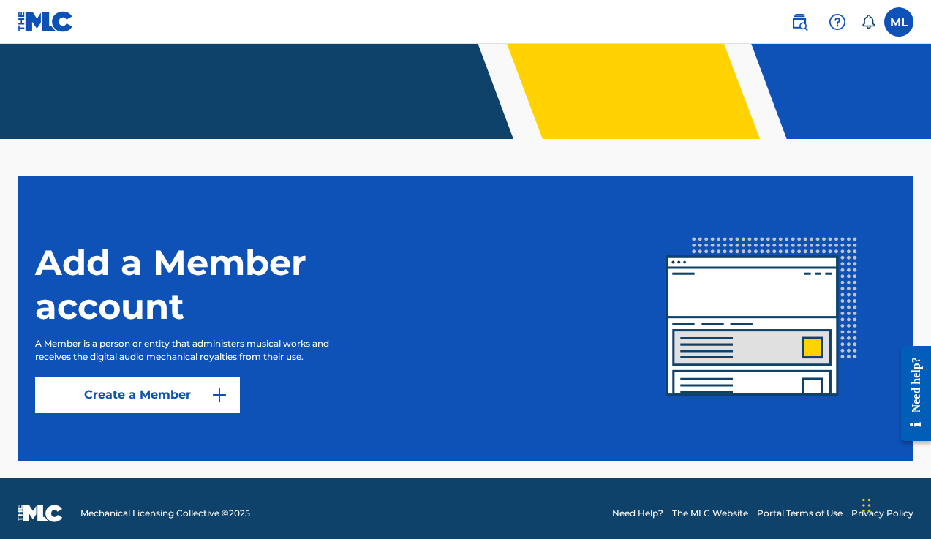
click at [870, 160] on main "Welcome to The Member Hub Add a Member account A Member is a person or entity t…" at bounding box center [465, 130] width 931 height 698
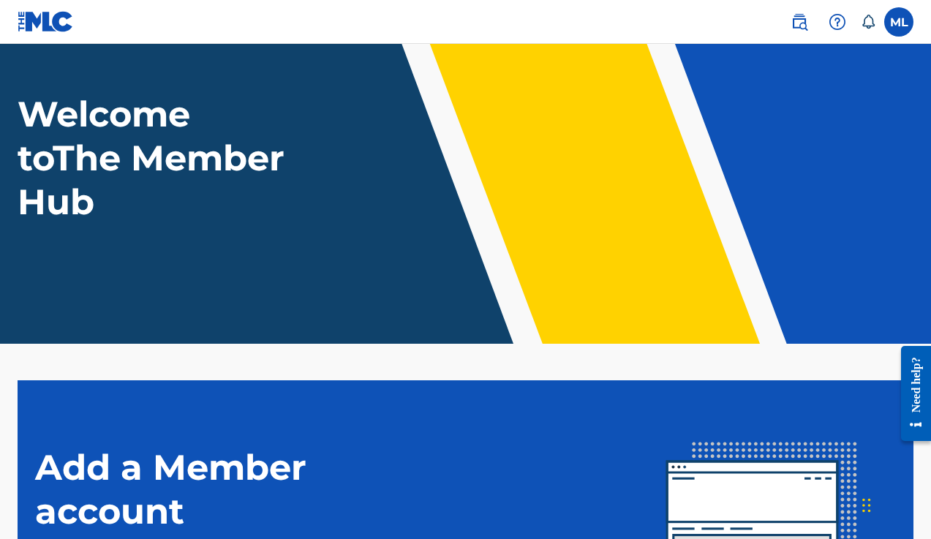
scroll to position [0, 0]
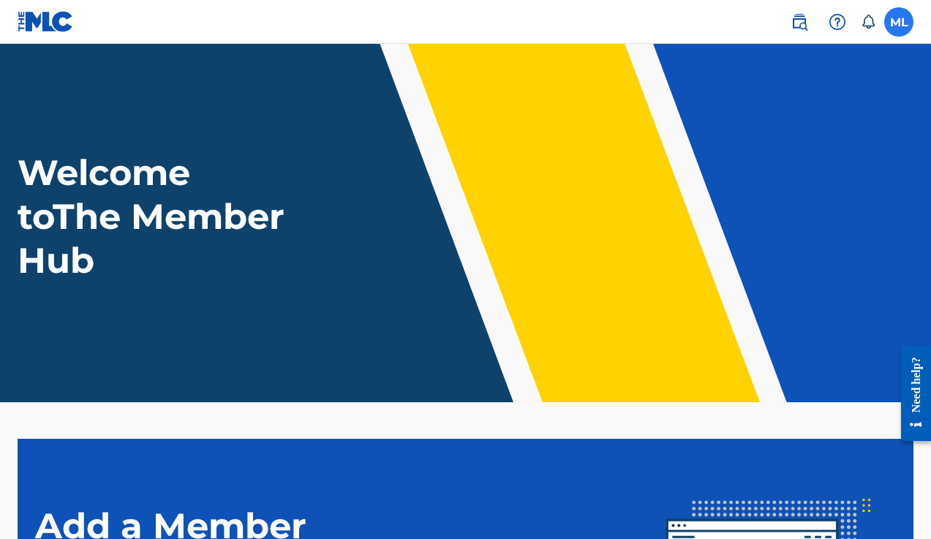
click at [895, 21] on label at bounding box center [898, 21] width 29 height 29
click at [899, 22] on input "ML [PERSON_NAME] [EMAIL_ADDRESS][DOMAIN_NAME] Notification Preferences Profile …" at bounding box center [899, 22] width 0 height 0
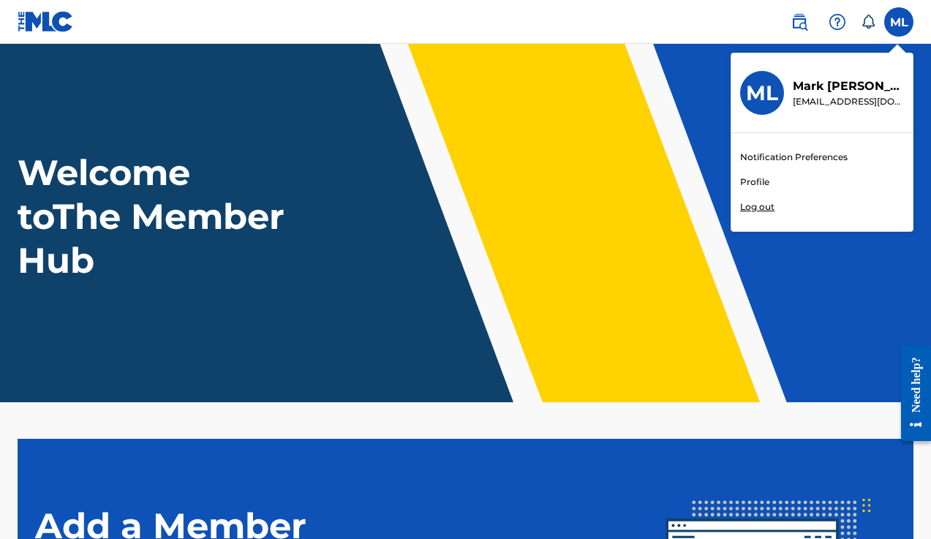
click at [753, 183] on link "Profile" at bounding box center [754, 182] width 29 height 13
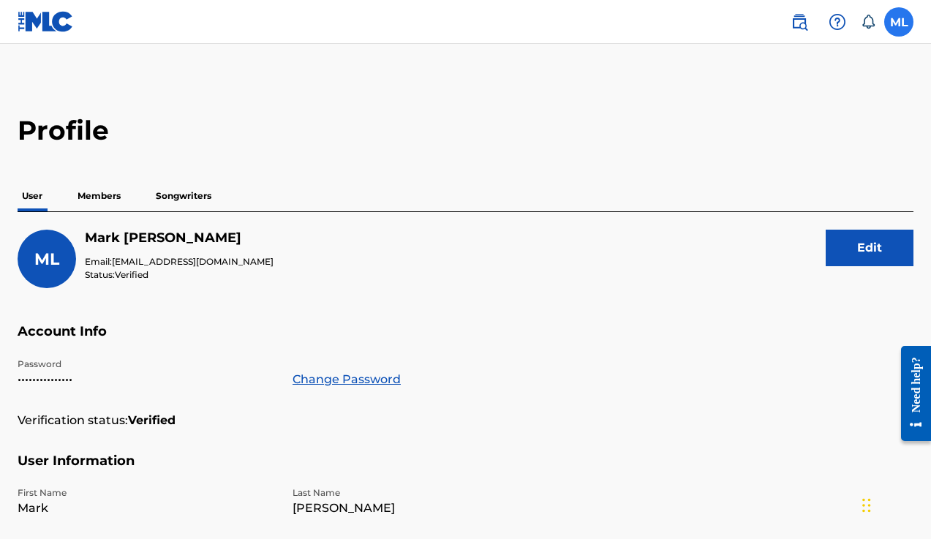
click at [898, 19] on label at bounding box center [898, 21] width 29 height 29
click at [899, 22] on input "ML Mark Liston m.liston0@icloud.com Notification Preferences Profile Log out" at bounding box center [899, 22] width 0 height 0
click at [582, 127] on h2 "Profile" at bounding box center [466, 130] width 896 height 33
